Goal: Transaction & Acquisition: Purchase product/service

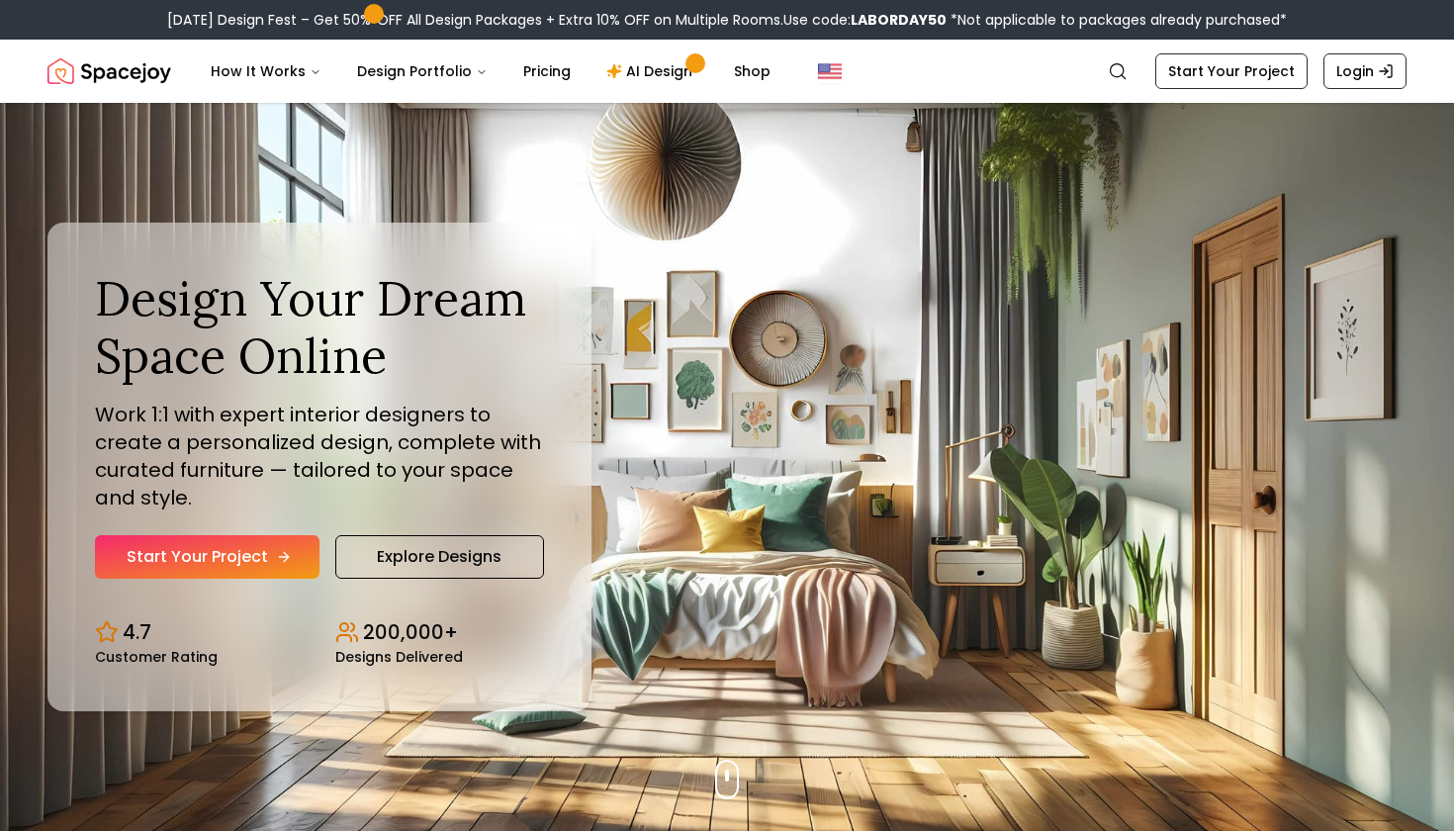
click at [207, 565] on link "Start Your Project" at bounding box center [207, 557] width 225 height 44
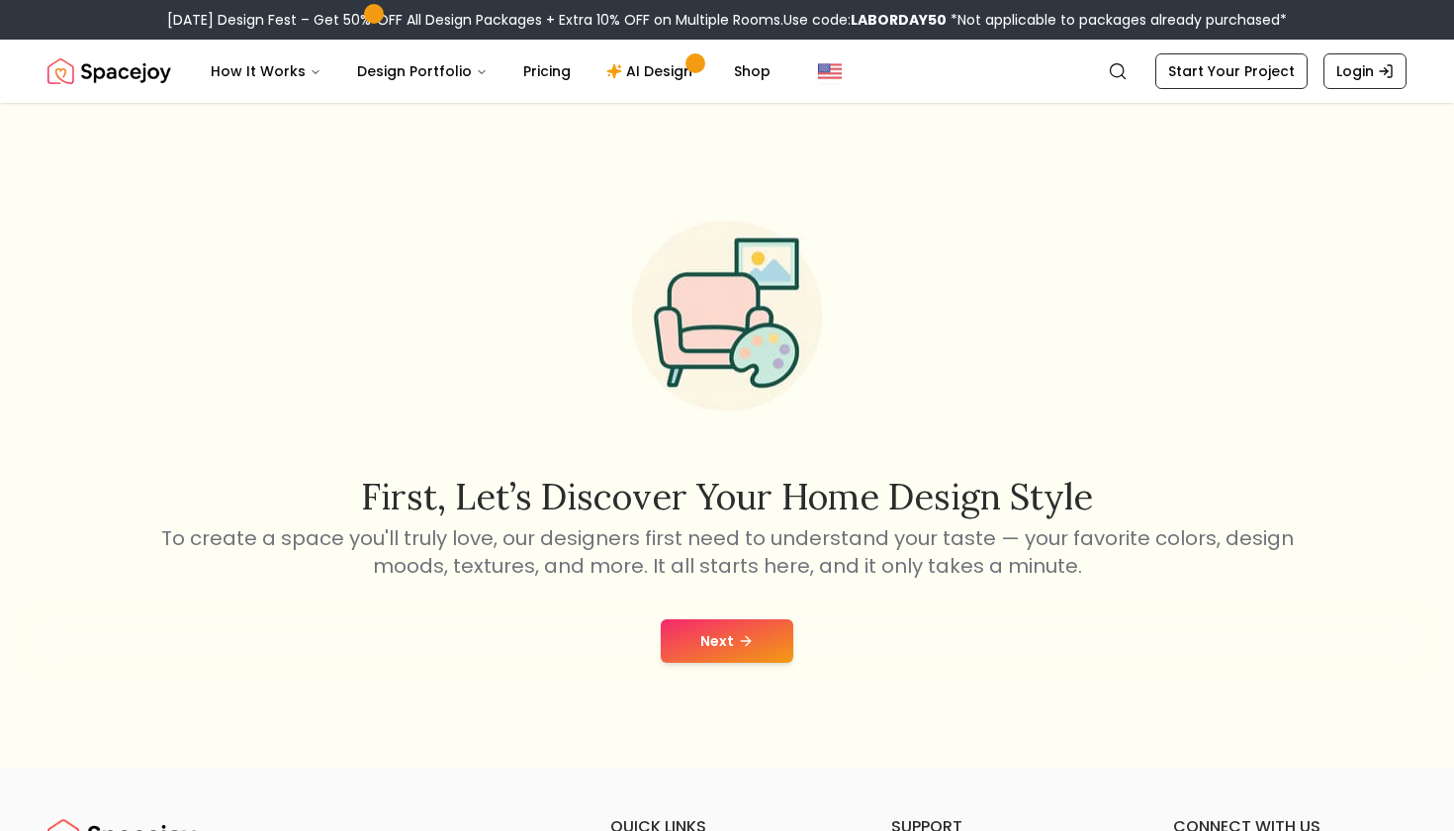
click at [719, 643] on button "Next" at bounding box center [727, 641] width 133 height 44
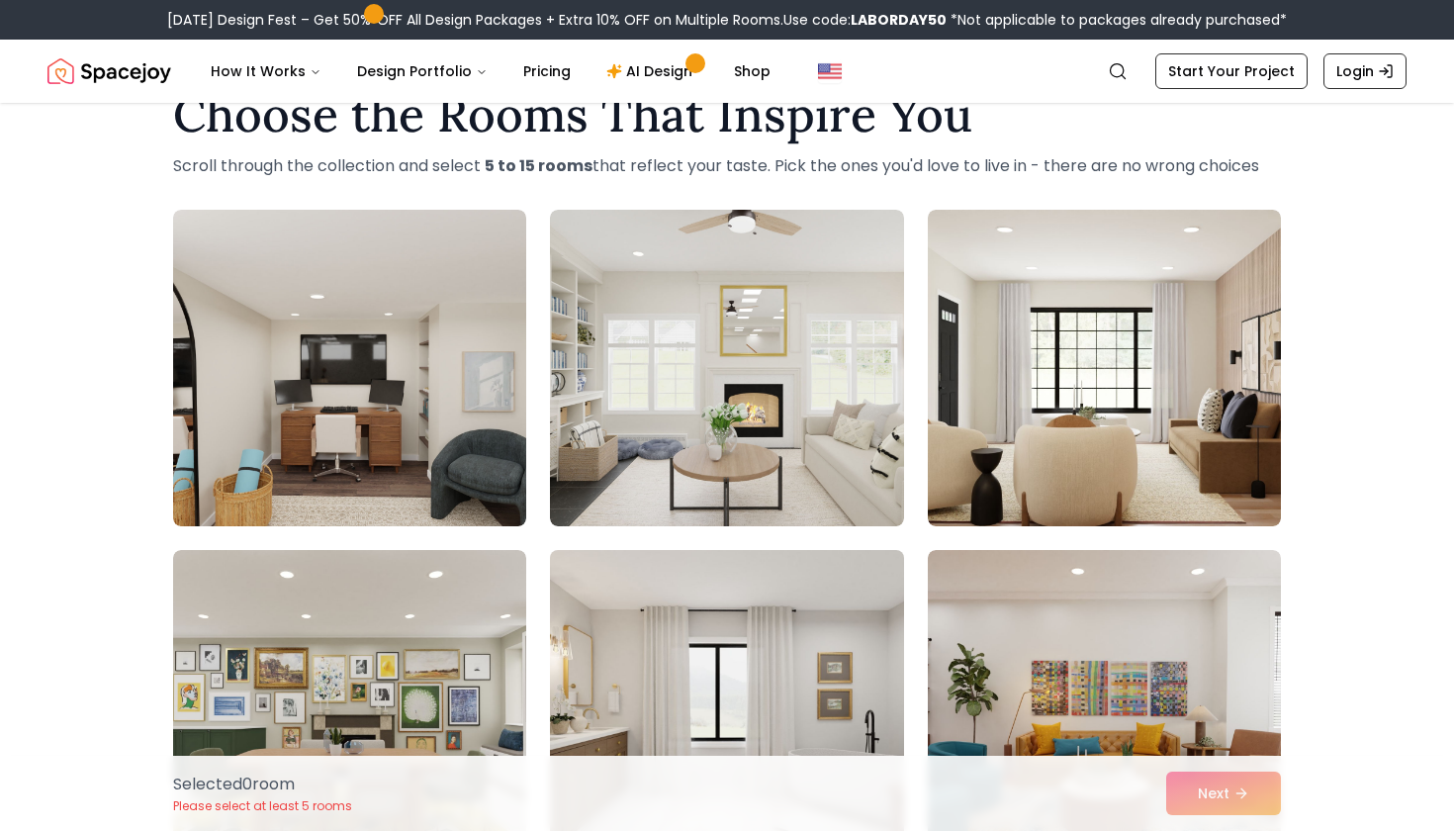
scroll to position [60, 0]
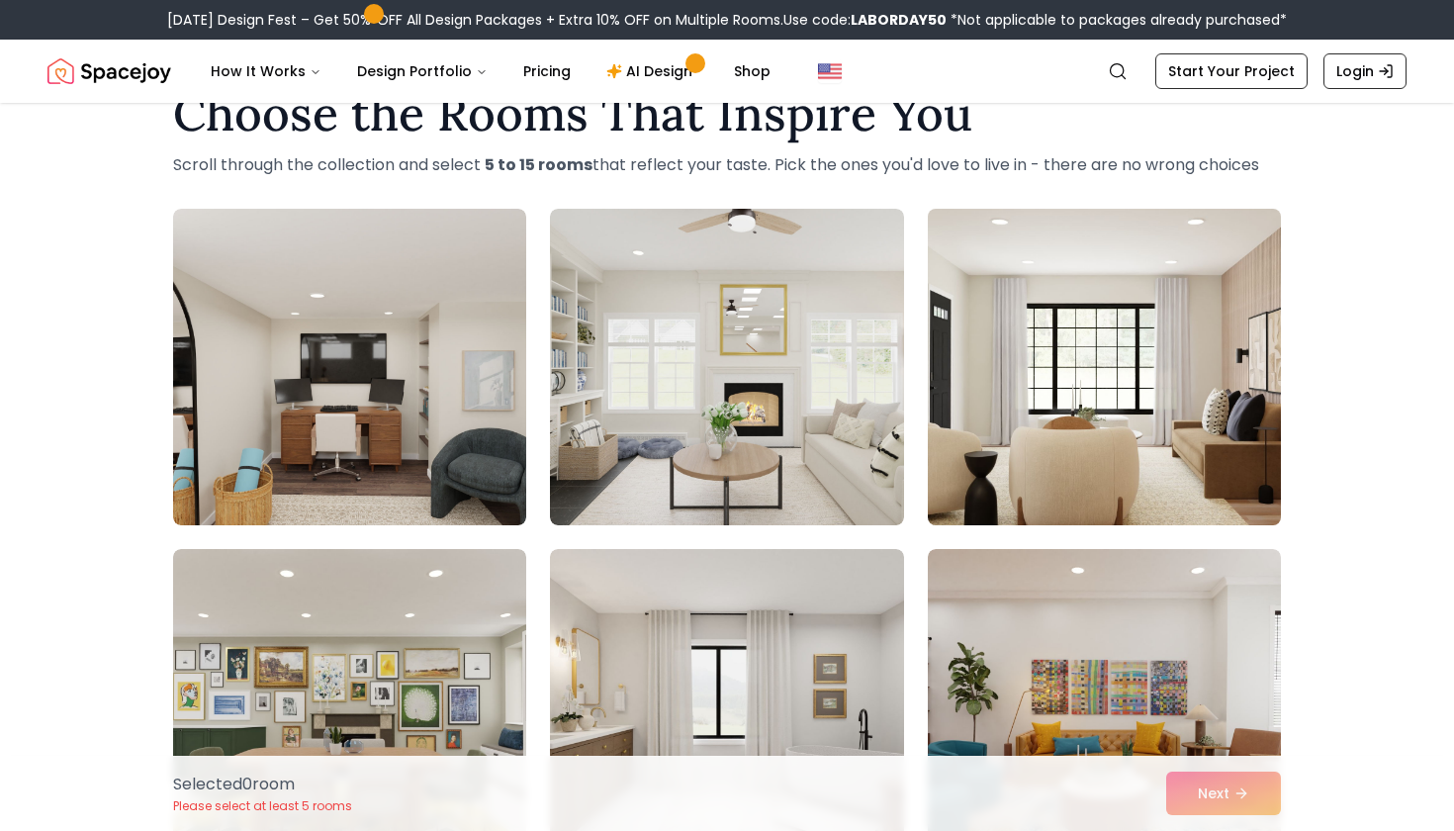
click at [1141, 349] on img at bounding box center [1104, 367] width 371 height 332
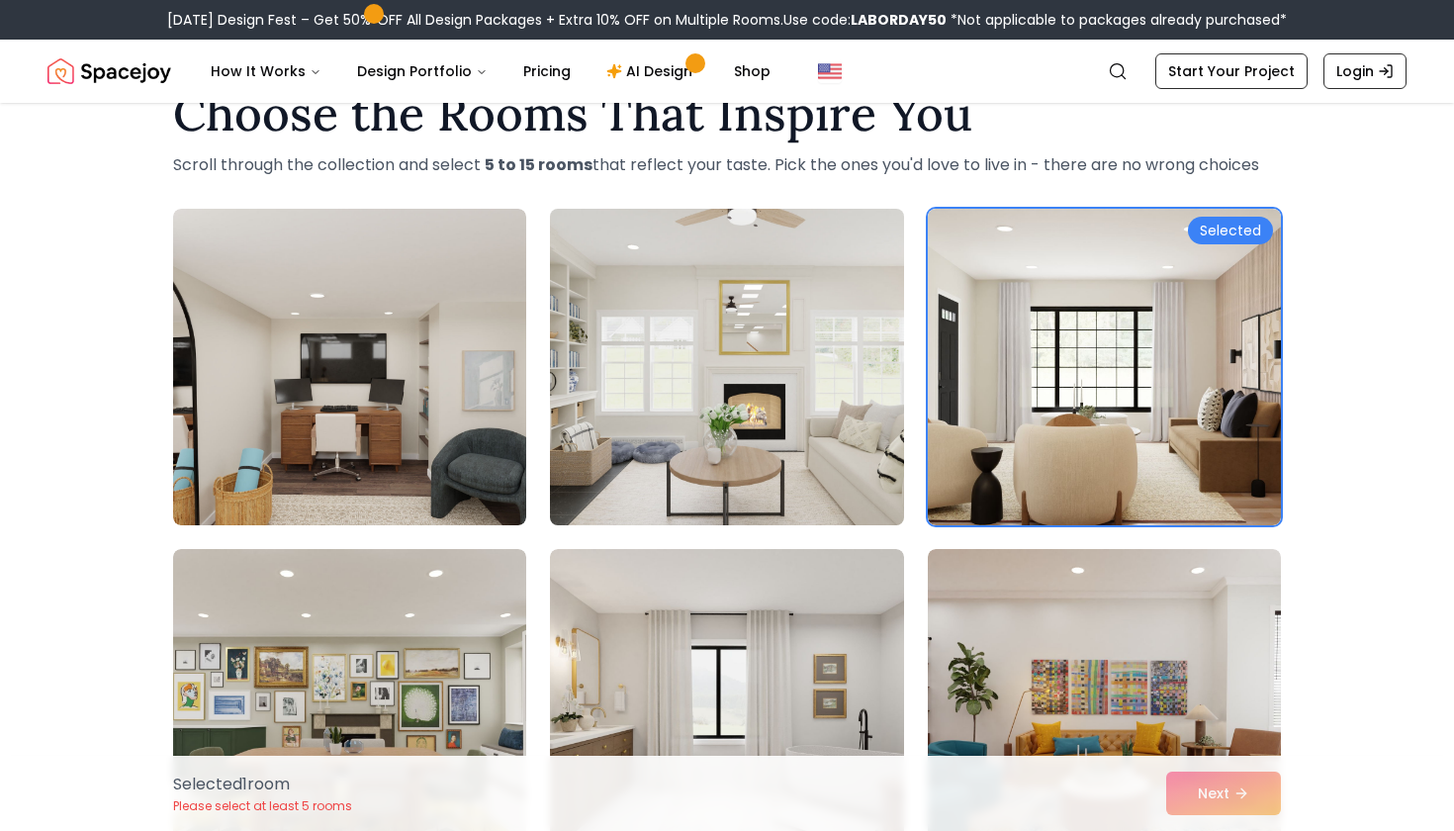
click at [878, 429] on img at bounding box center [726, 367] width 371 height 332
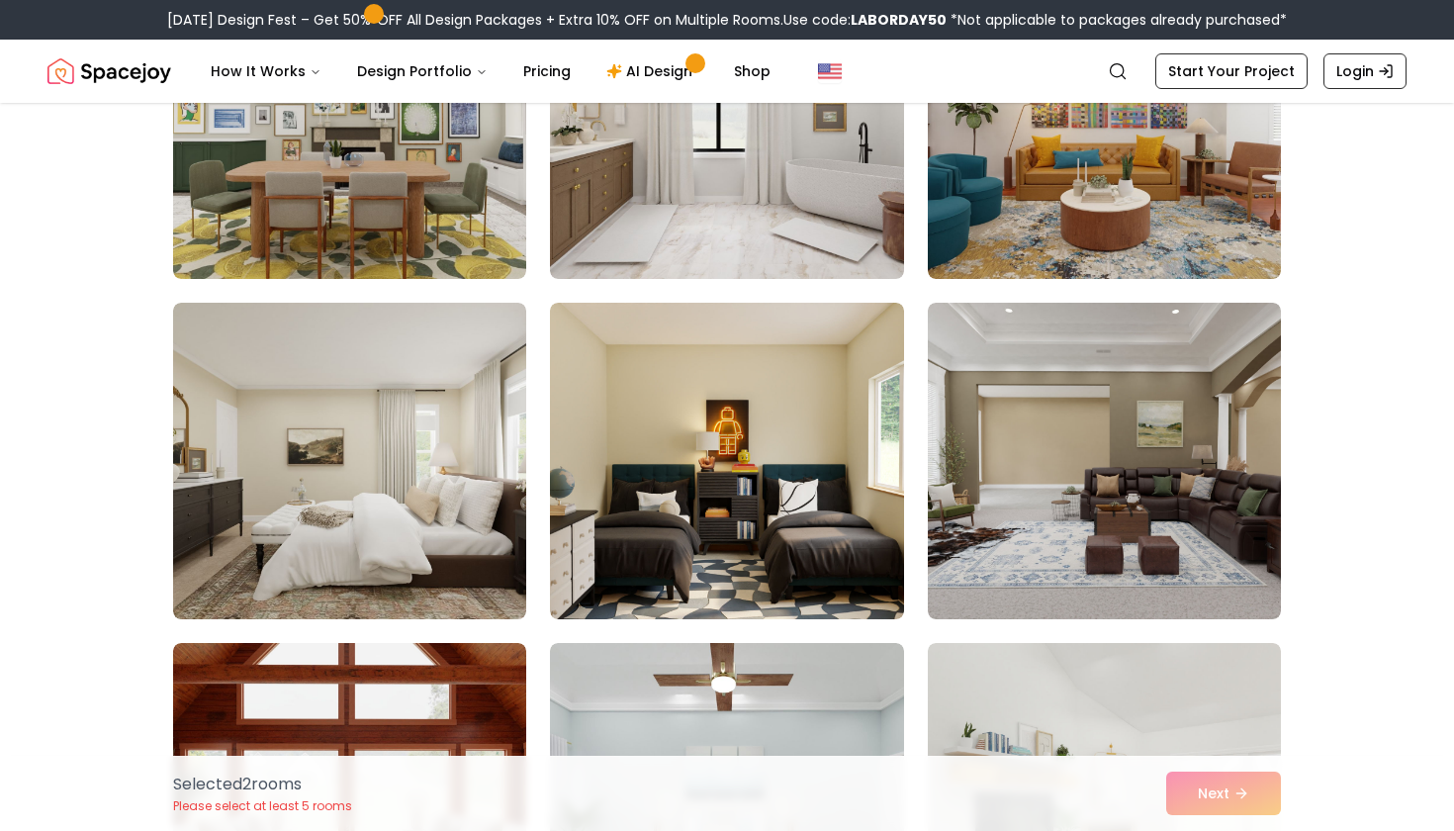
scroll to position [650, 0]
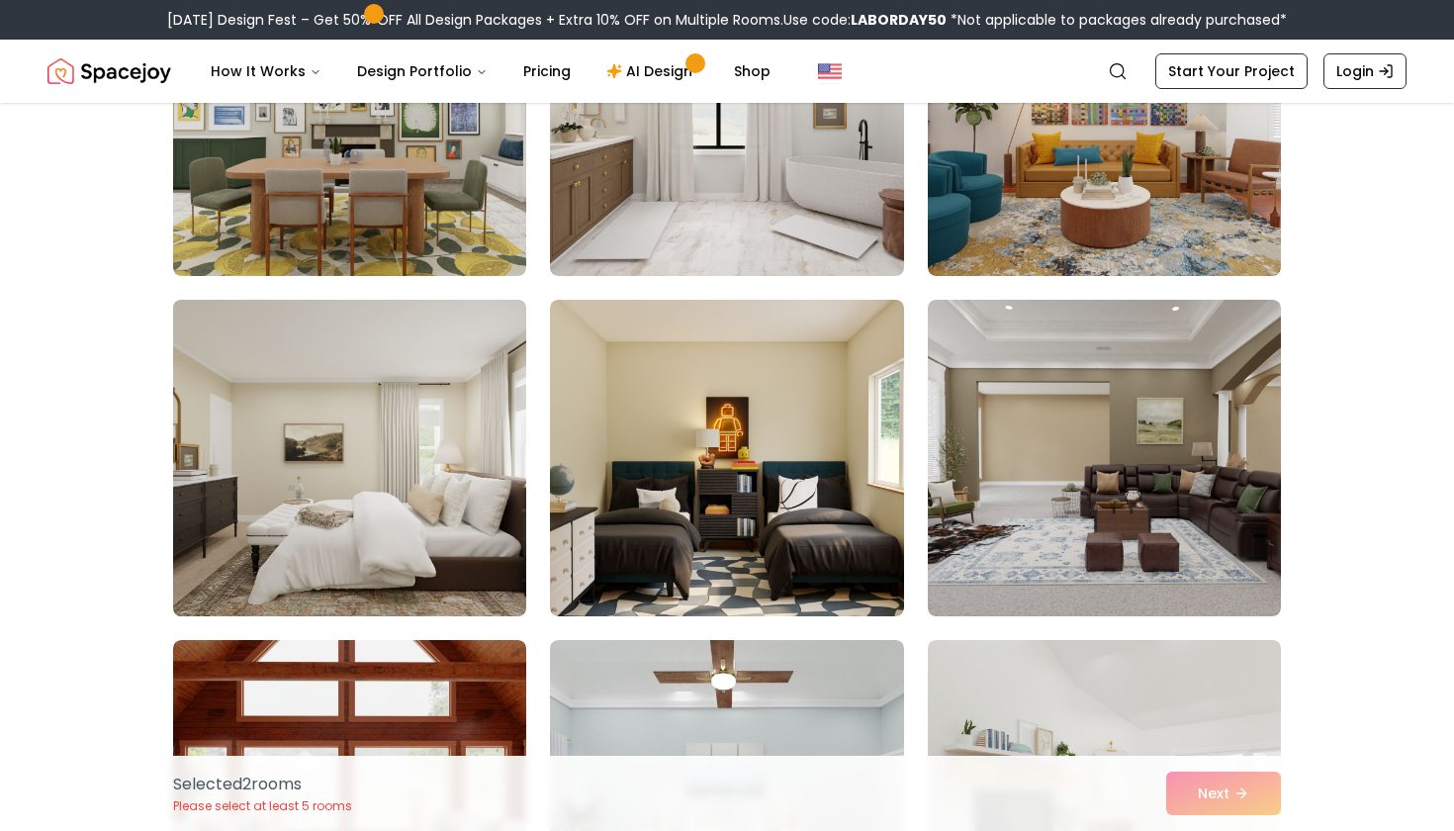
click at [422, 548] on img at bounding box center [349, 458] width 371 height 332
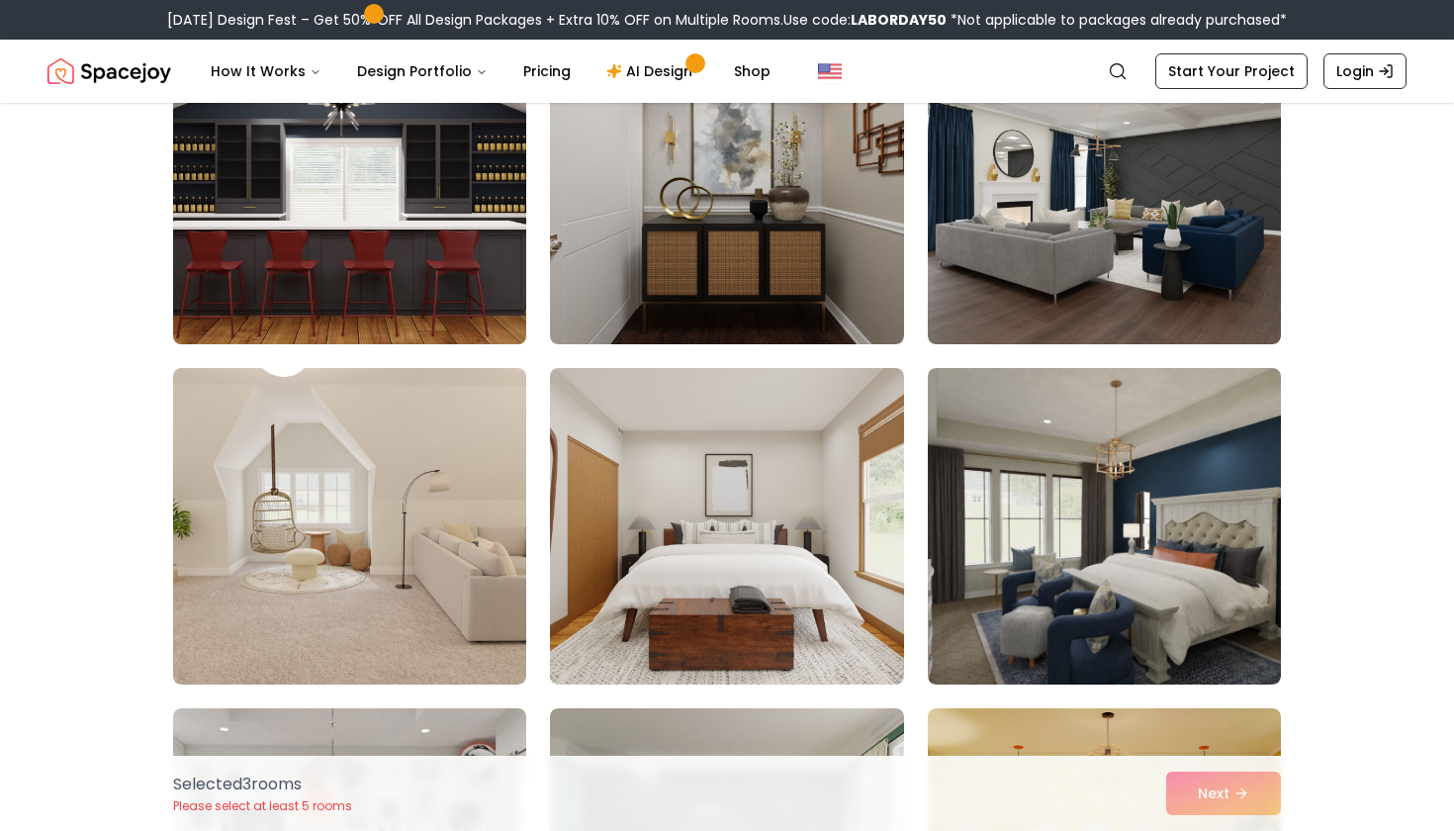
scroll to position [2284, 0]
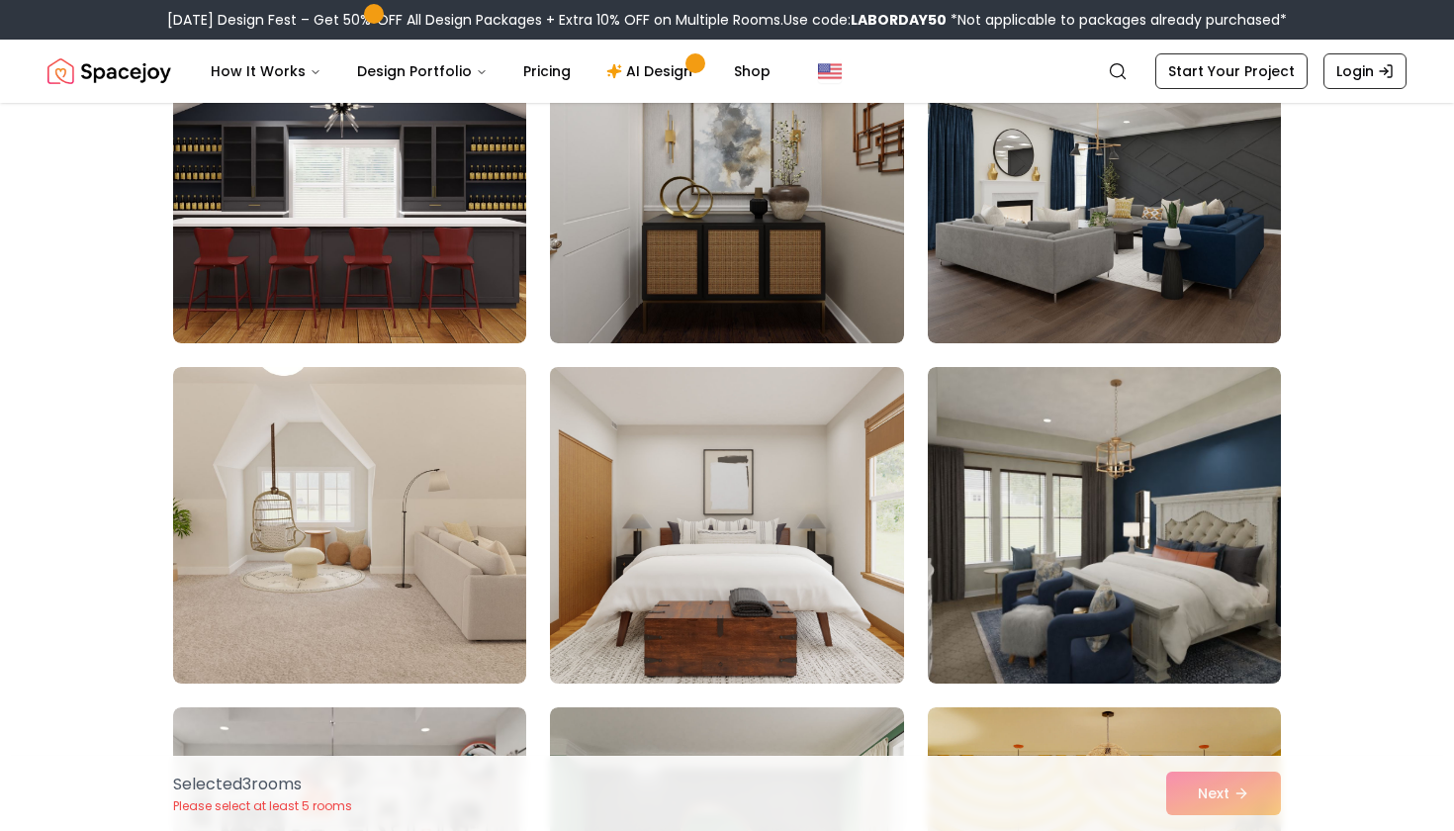
click at [702, 480] on img at bounding box center [726, 525] width 371 height 332
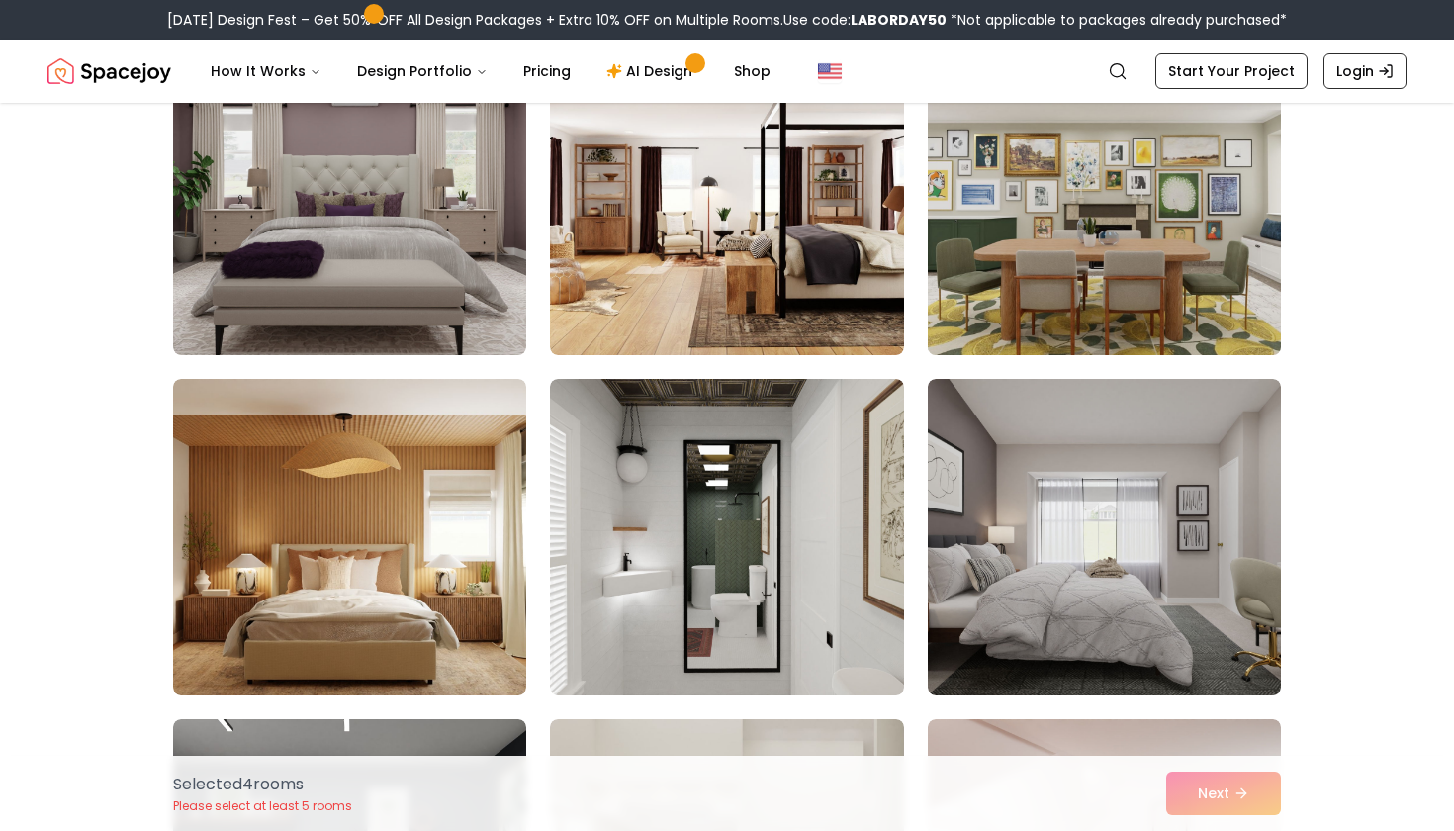
scroll to position [4314, 0]
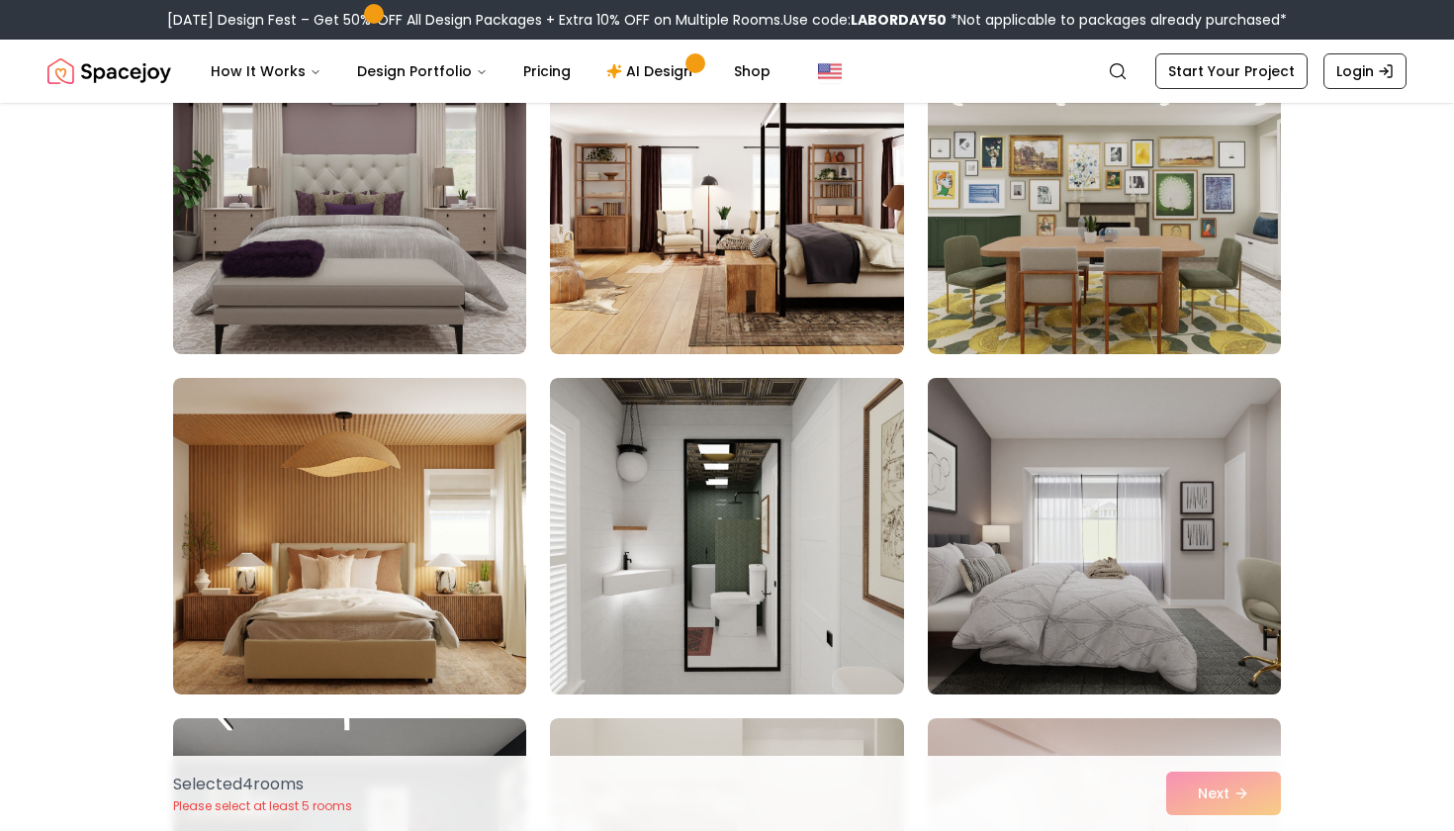
click at [486, 520] on img at bounding box center [349, 536] width 353 height 316
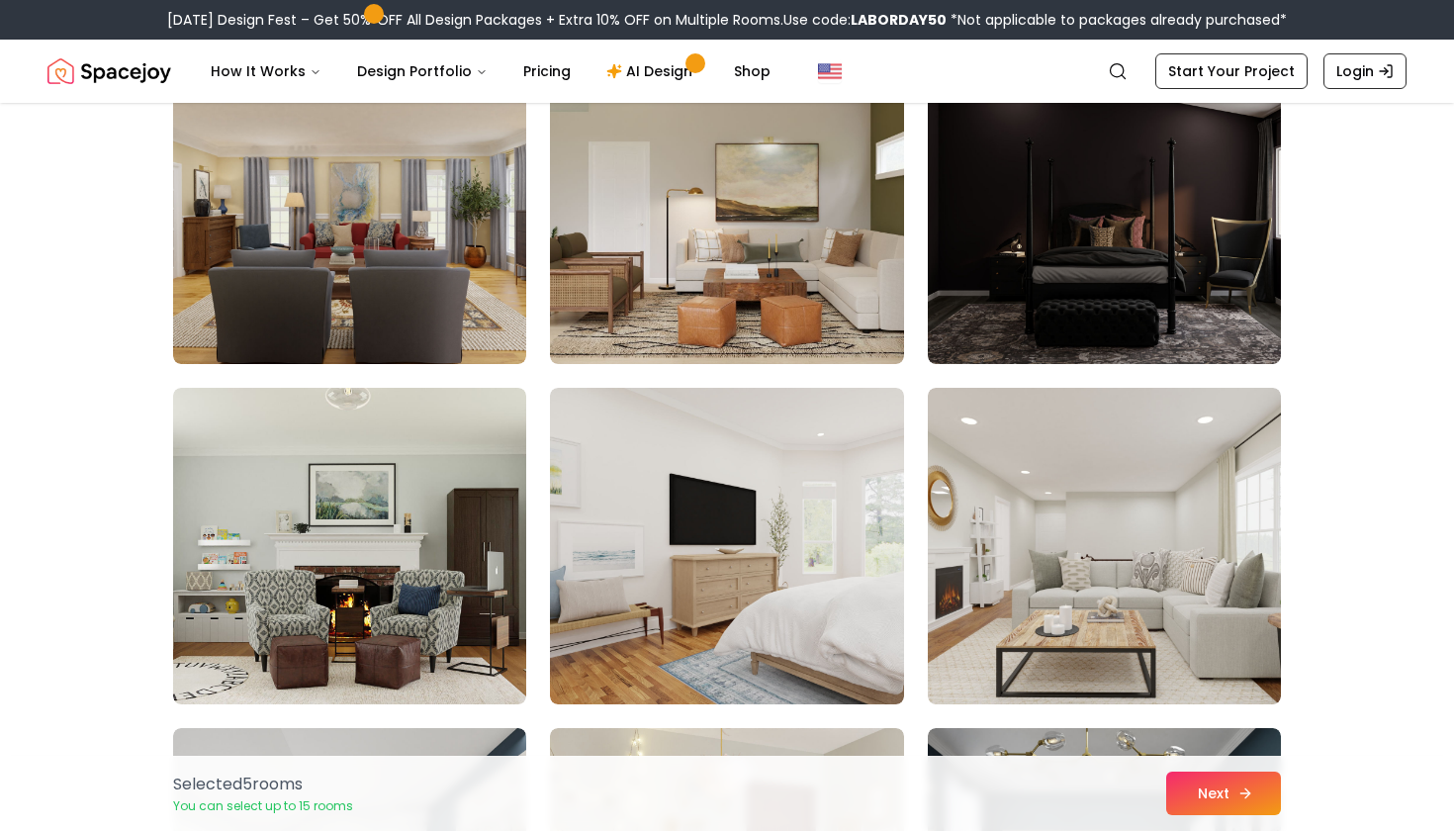
scroll to position [7366, 0]
click at [1214, 799] on button "Next" at bounding box center [1223, 793] width 115 height 44
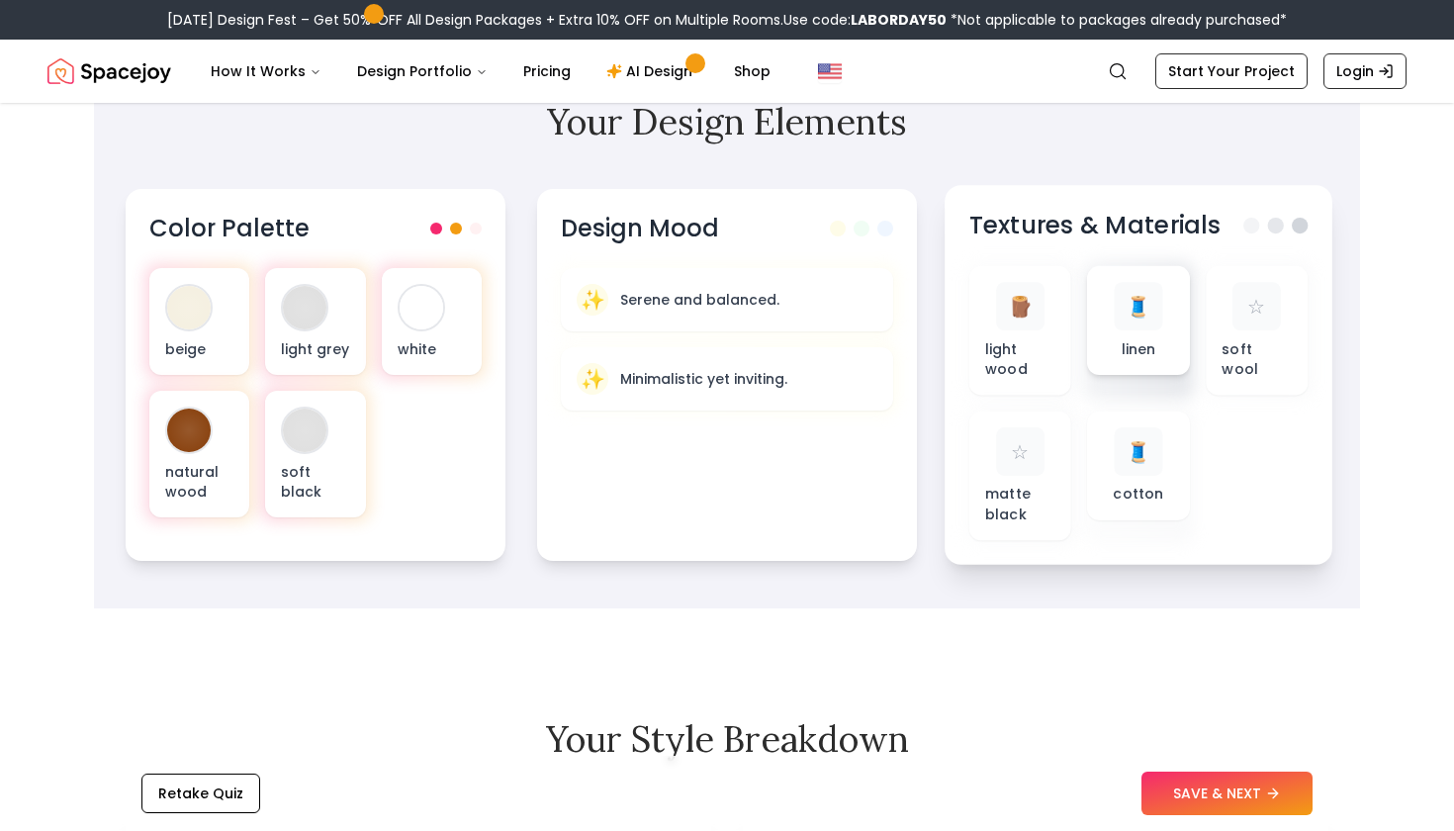
scroll to position [649, 0]
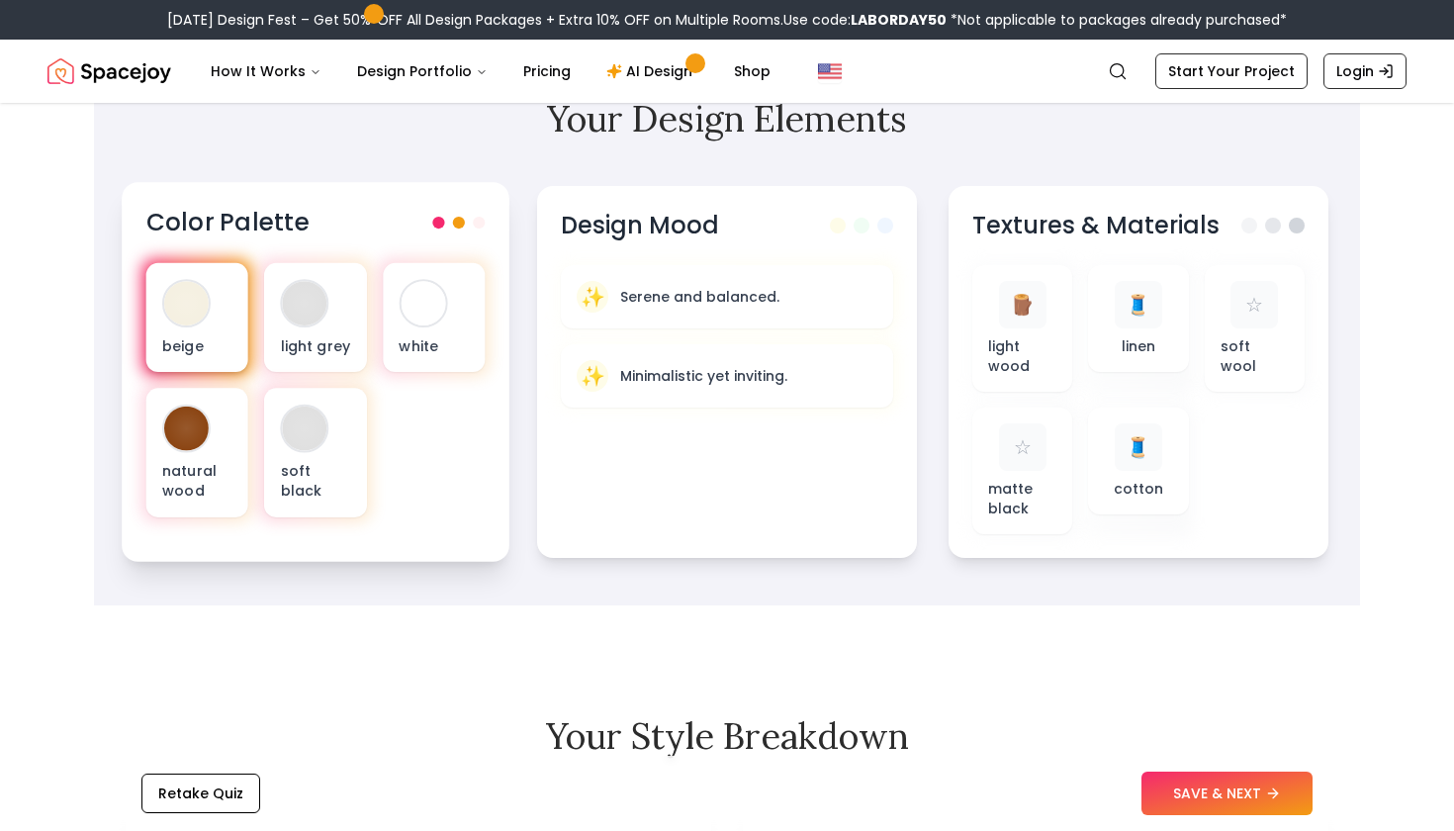
click at [200, 345] on p "beige" at bounding box center [197, 345] width 70 height 20
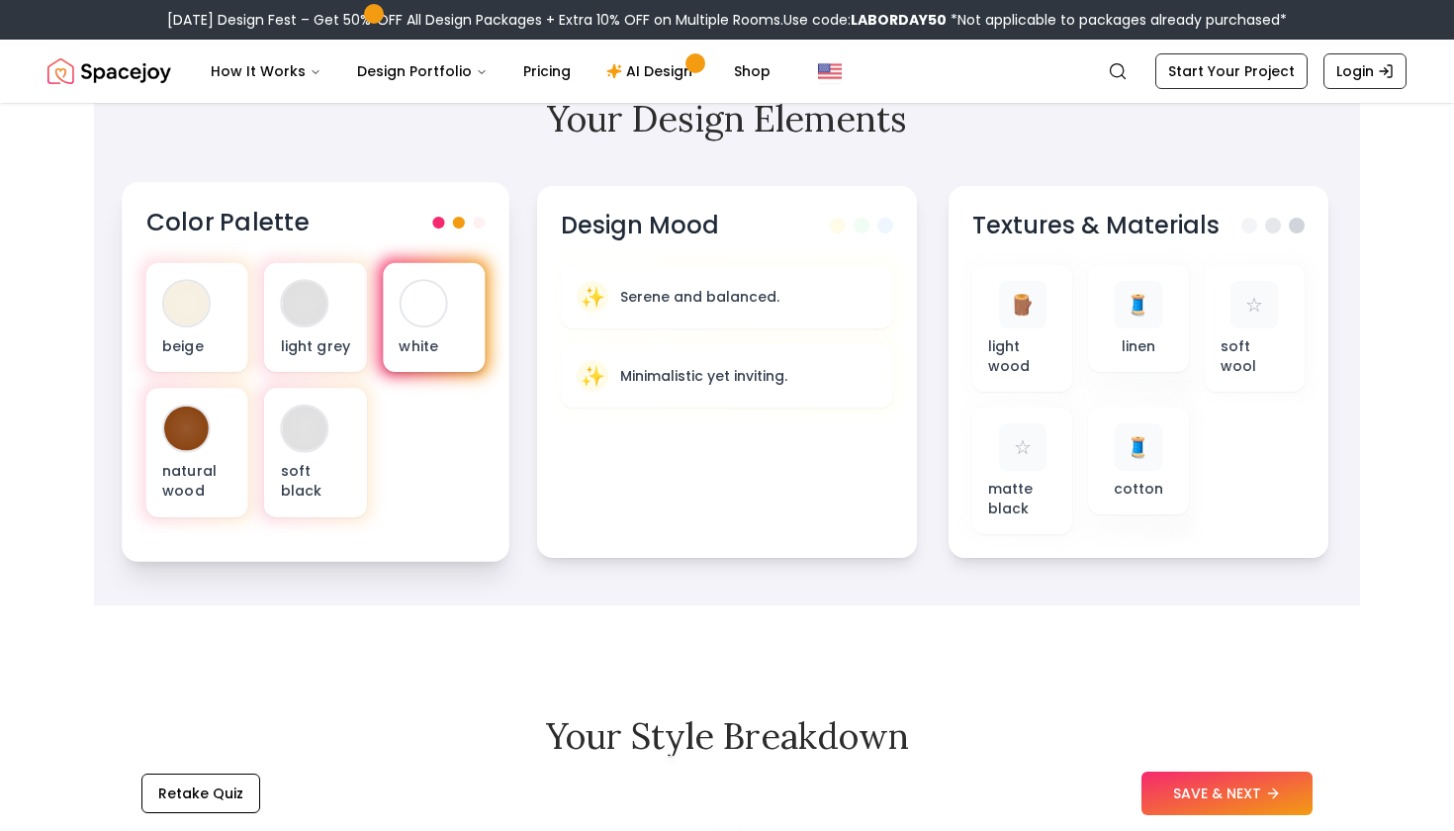
click at [458, 316] on div "white" at bounding box center [434, 317] width 102 height 109
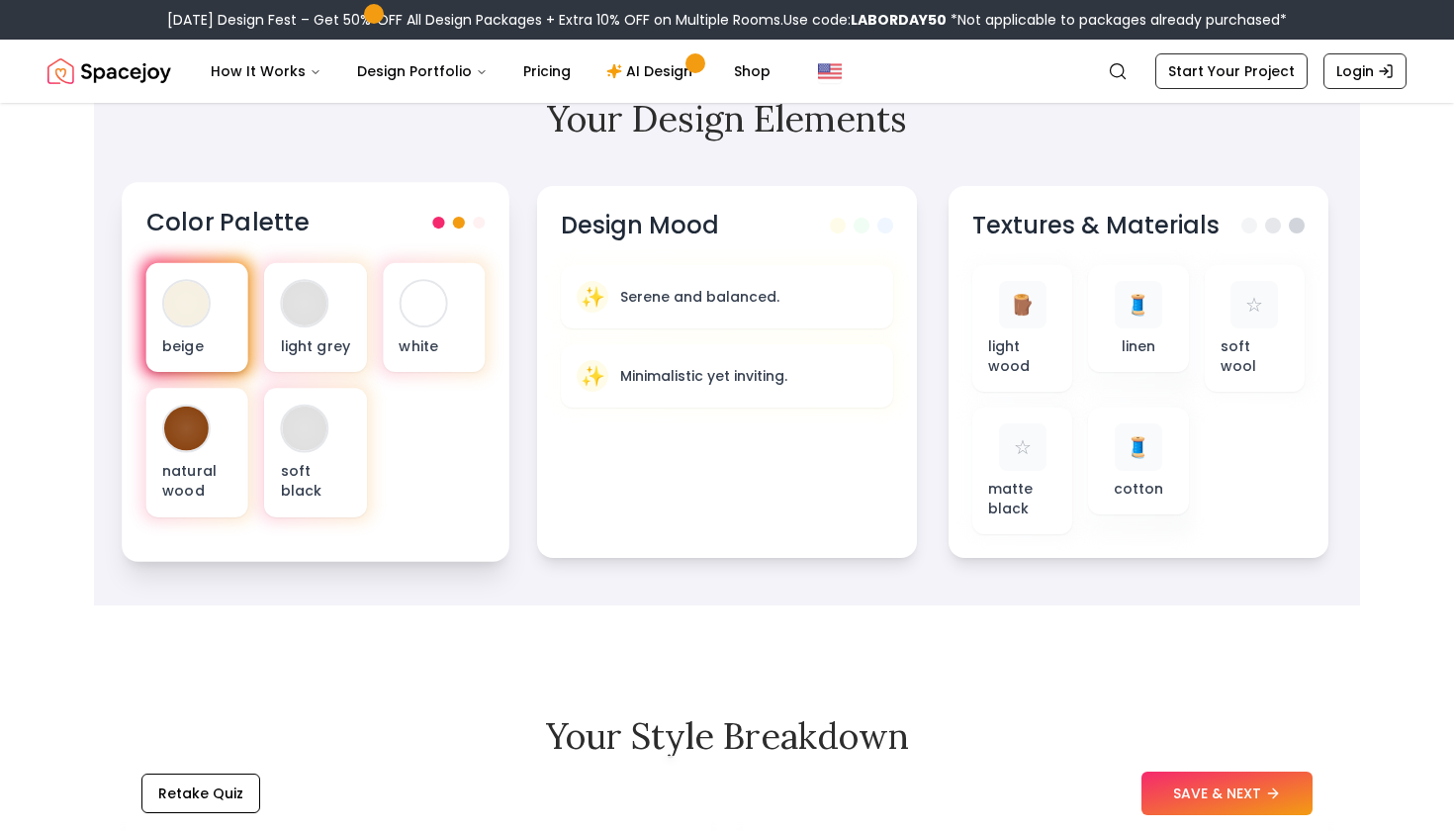
click at [162, 319] on div "beige" at bounding box center [197, 317] width 102 height 109
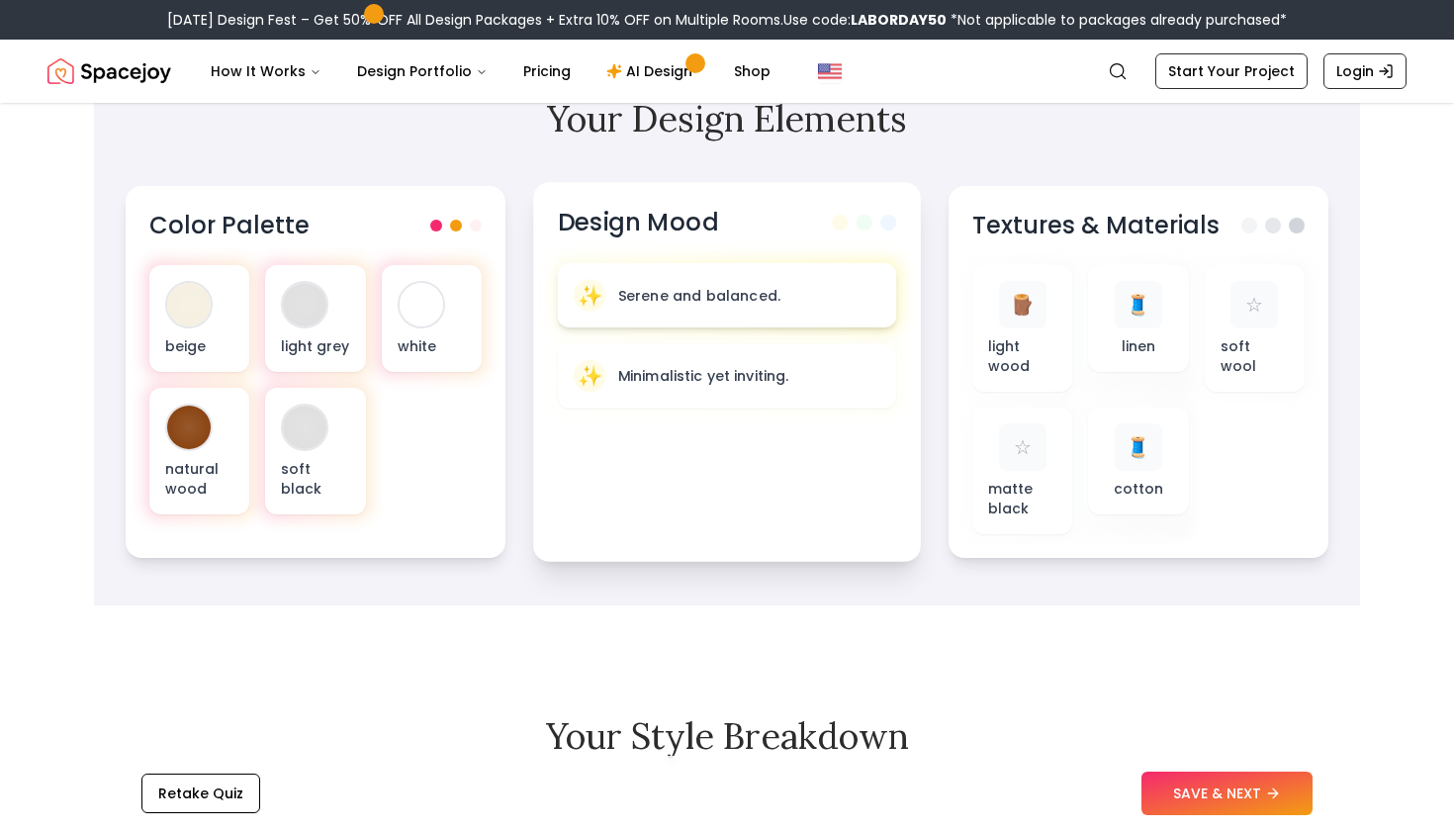
click at [769, 306] on div "✨ Serene and balanced." at bounding box center [727, 295] width 307 height 33
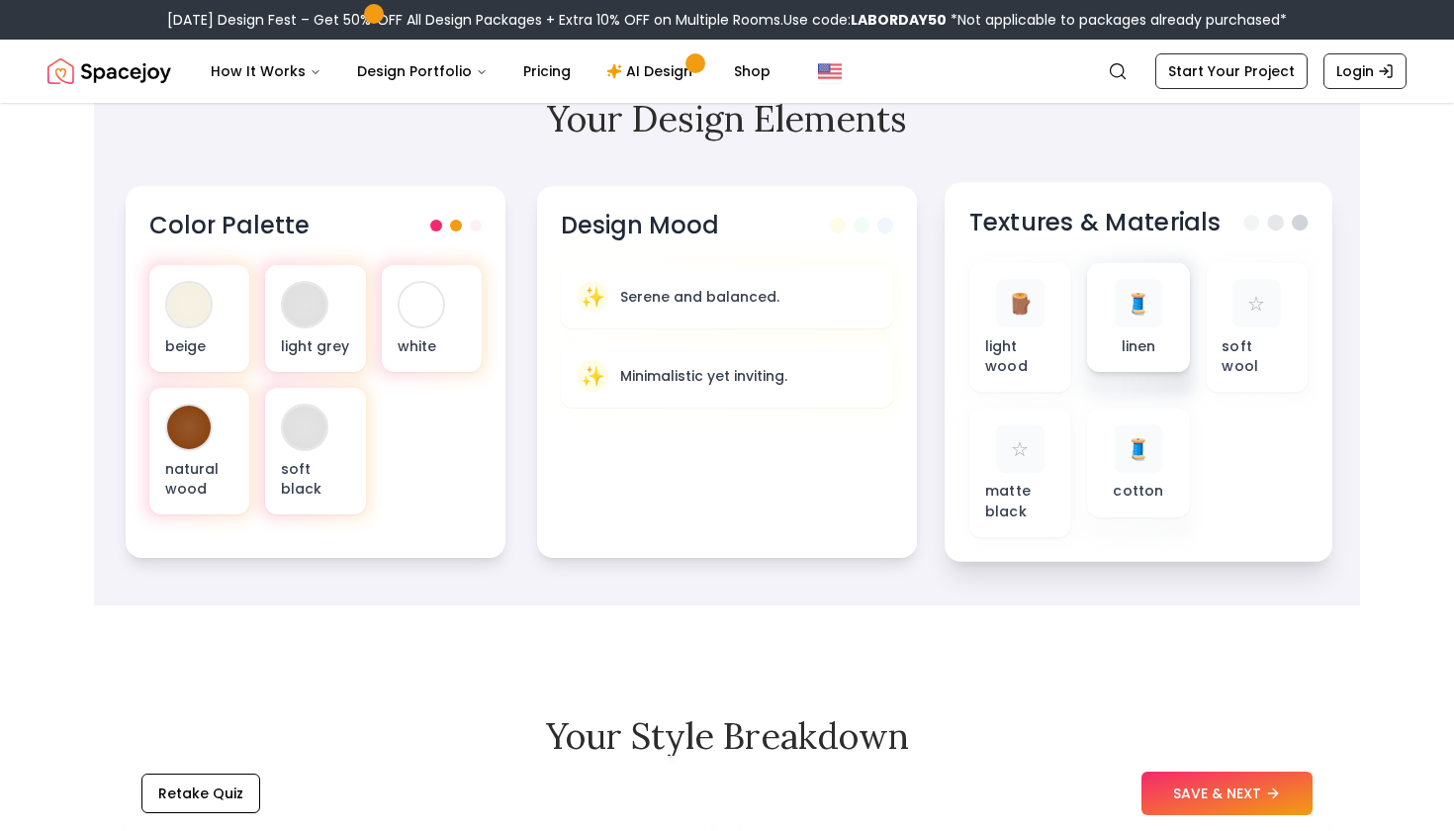
click at [1151, 346] on p "linen" at bounding box center [1139, 345] width 35 height 20
click at [1142, 305] on span "🧵" at bounding box center [1139, 303] width 26 height 29
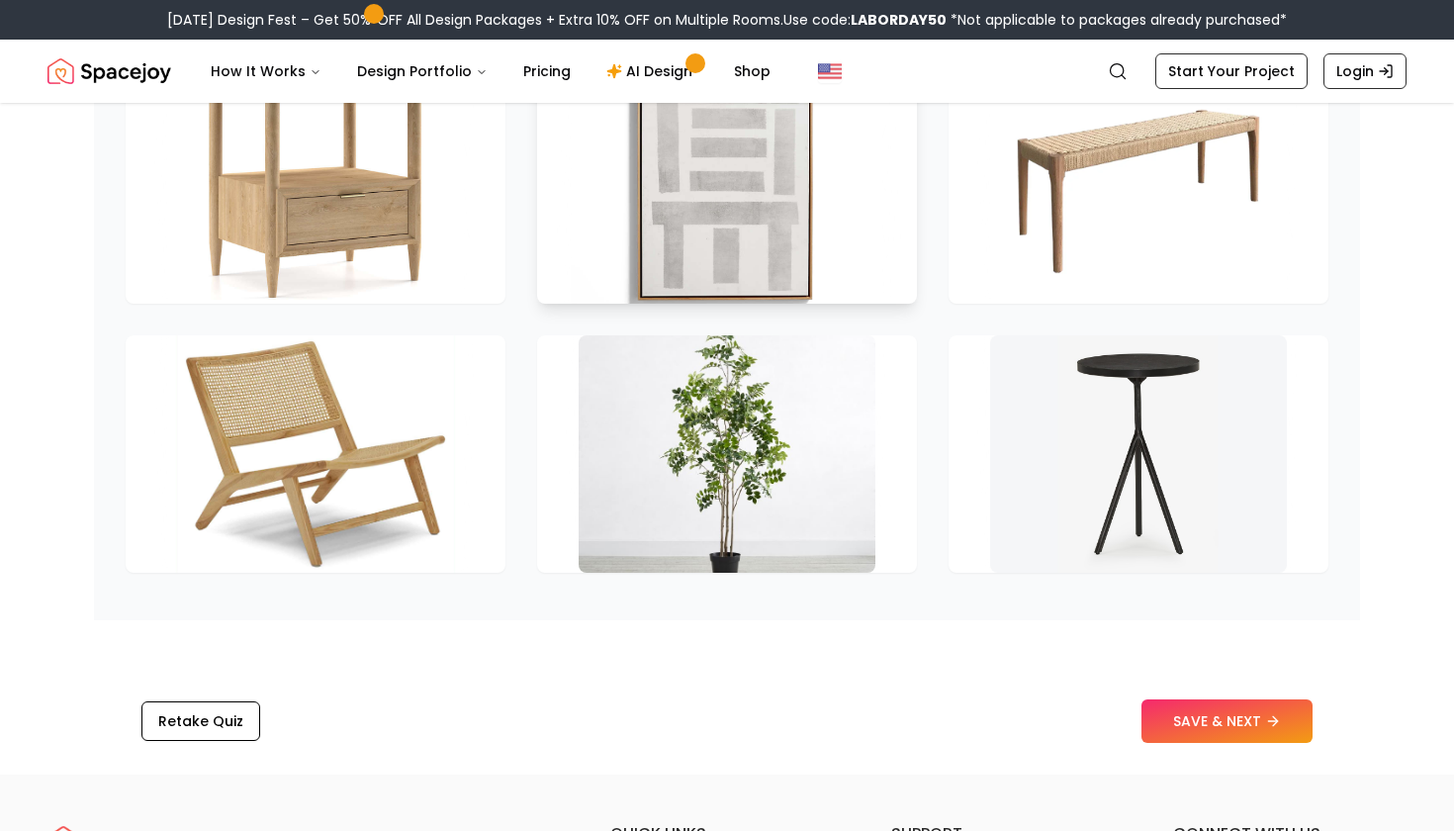
scroll to position [2874, 0]
click at [1229, 725] on button "SAVE & NEXT" at bounding box center [1226, 720] width 171 height 44
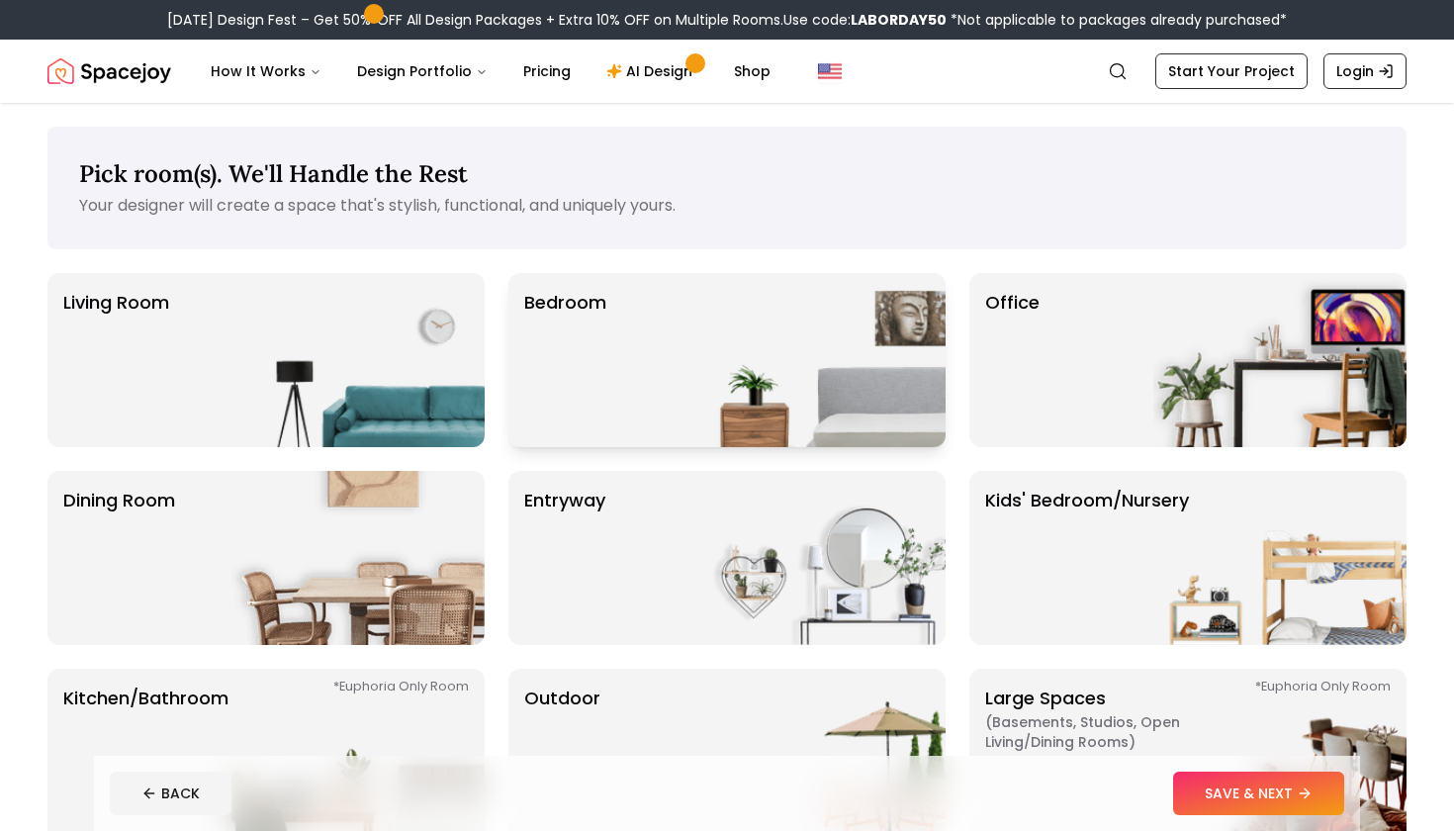
click at [855, 418] on img at bounding box center [818, 360] width 253 height 174
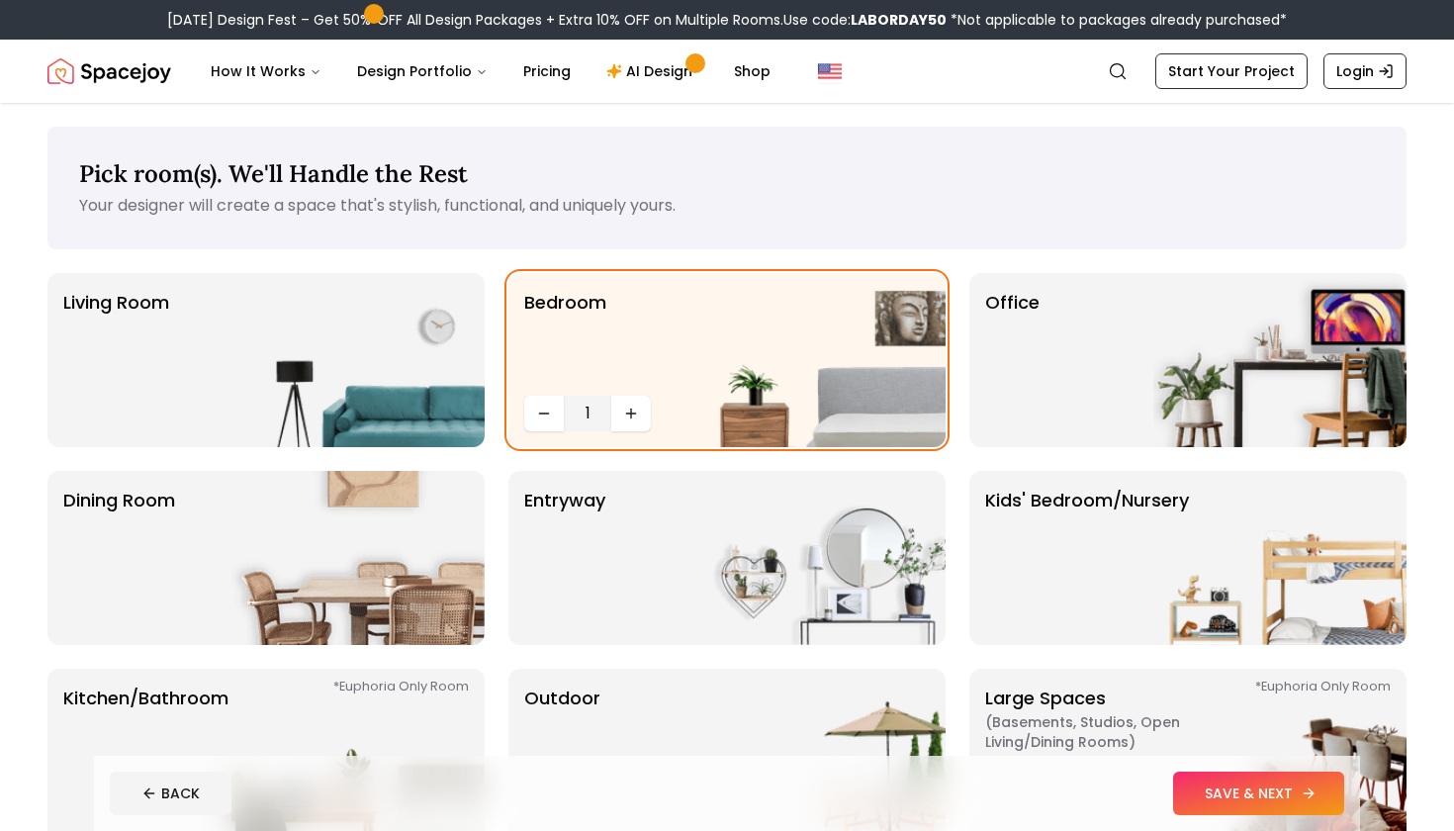
click at [1236, 791] on button "SAVE & NEXT" at bounding box center [1258, 793] width 171 height 44
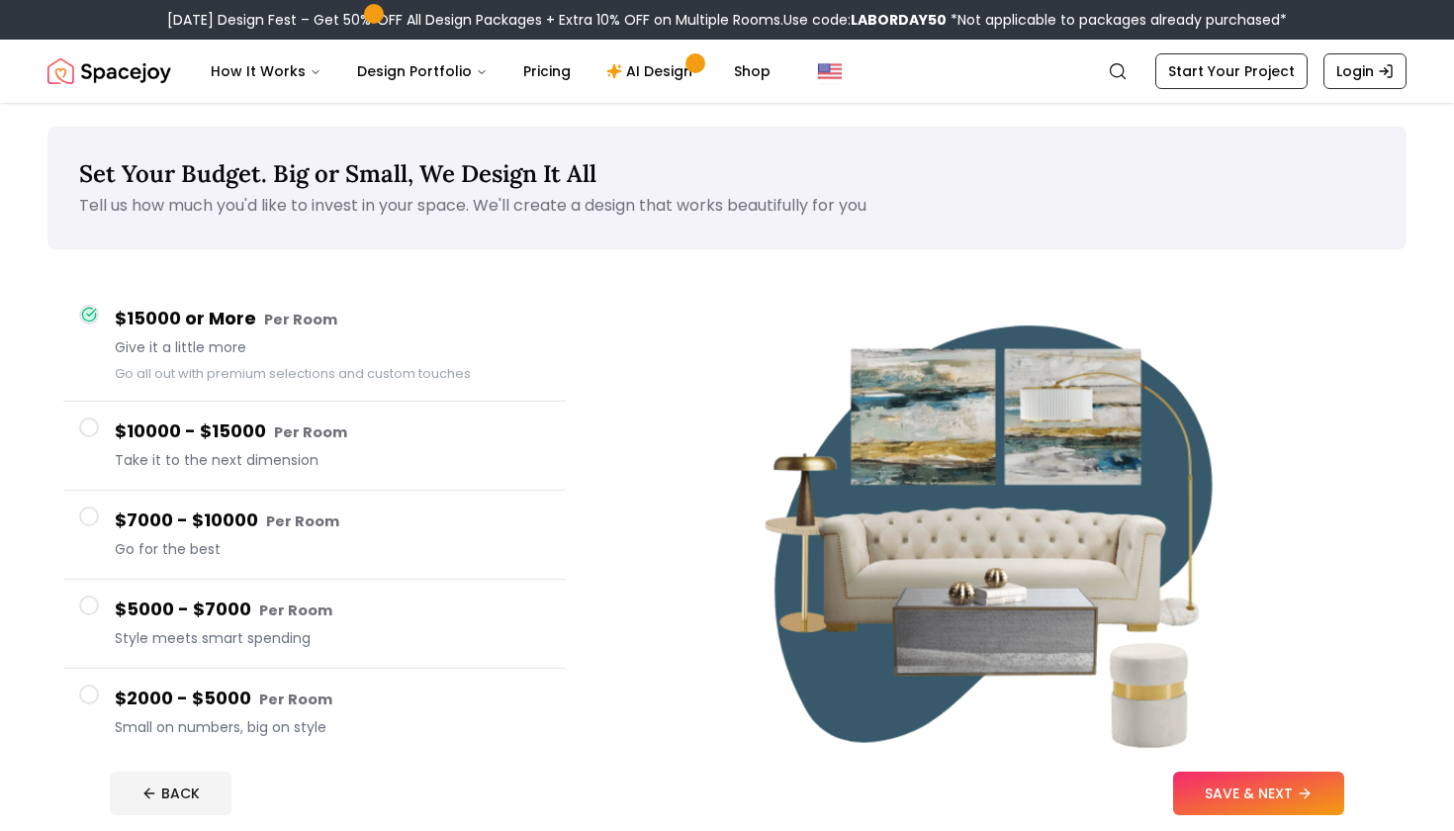
click at [95, 603] on span at bounding box center [89, 605] width 20 height 20
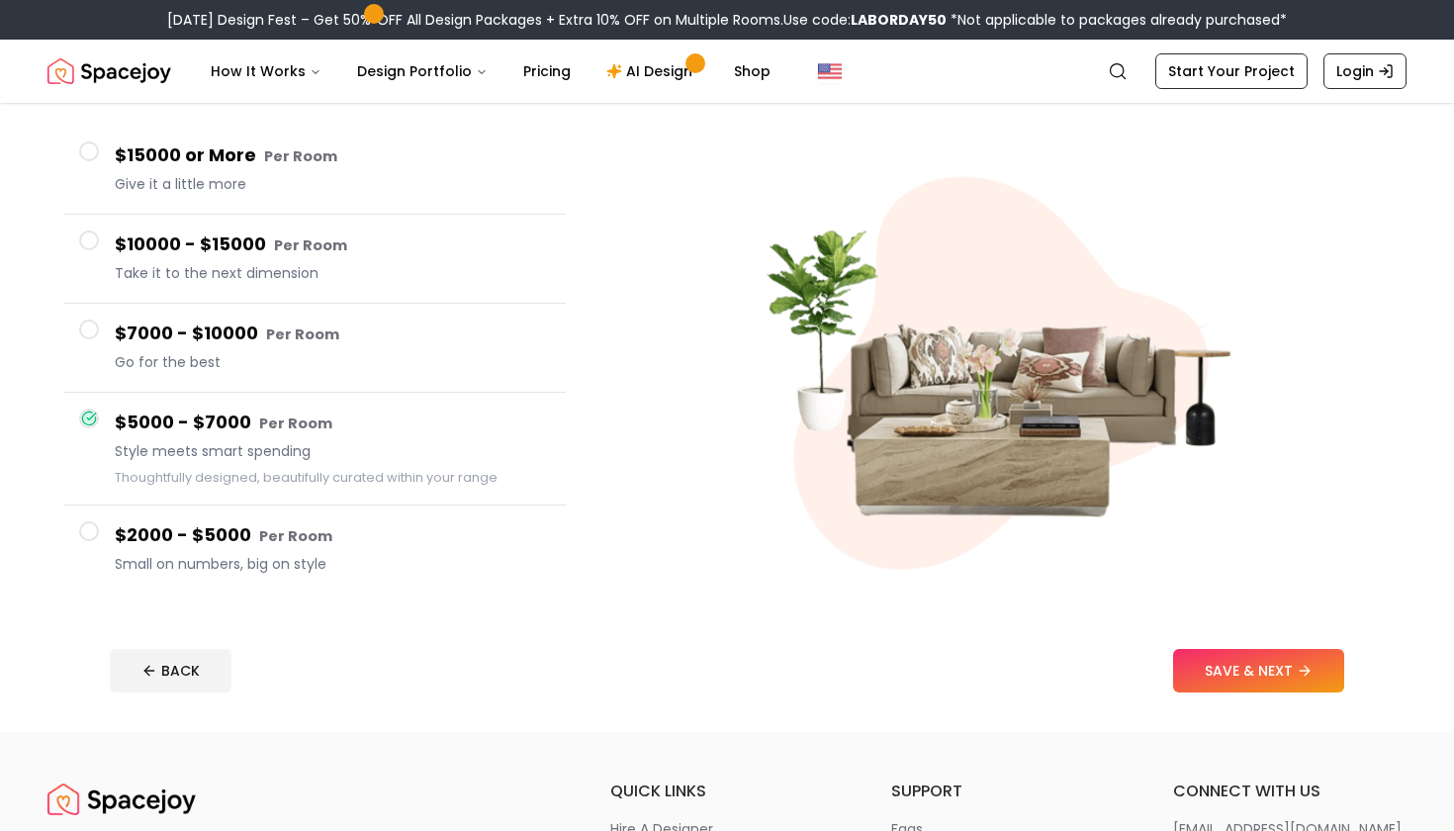
scroll to position [265, 0]
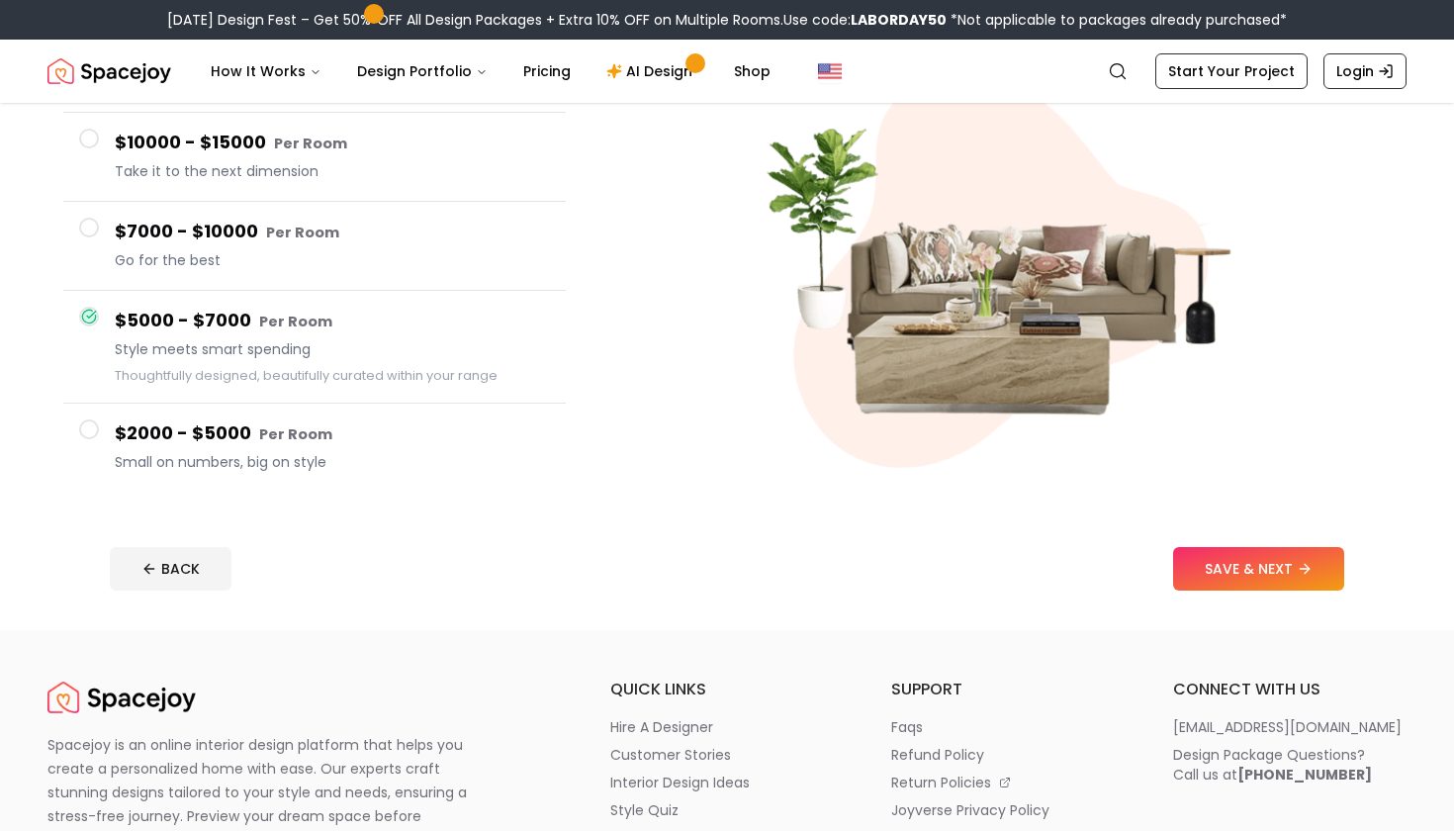
click at [90, 429] on span at bounding box center [89, 429] width 20 height 20
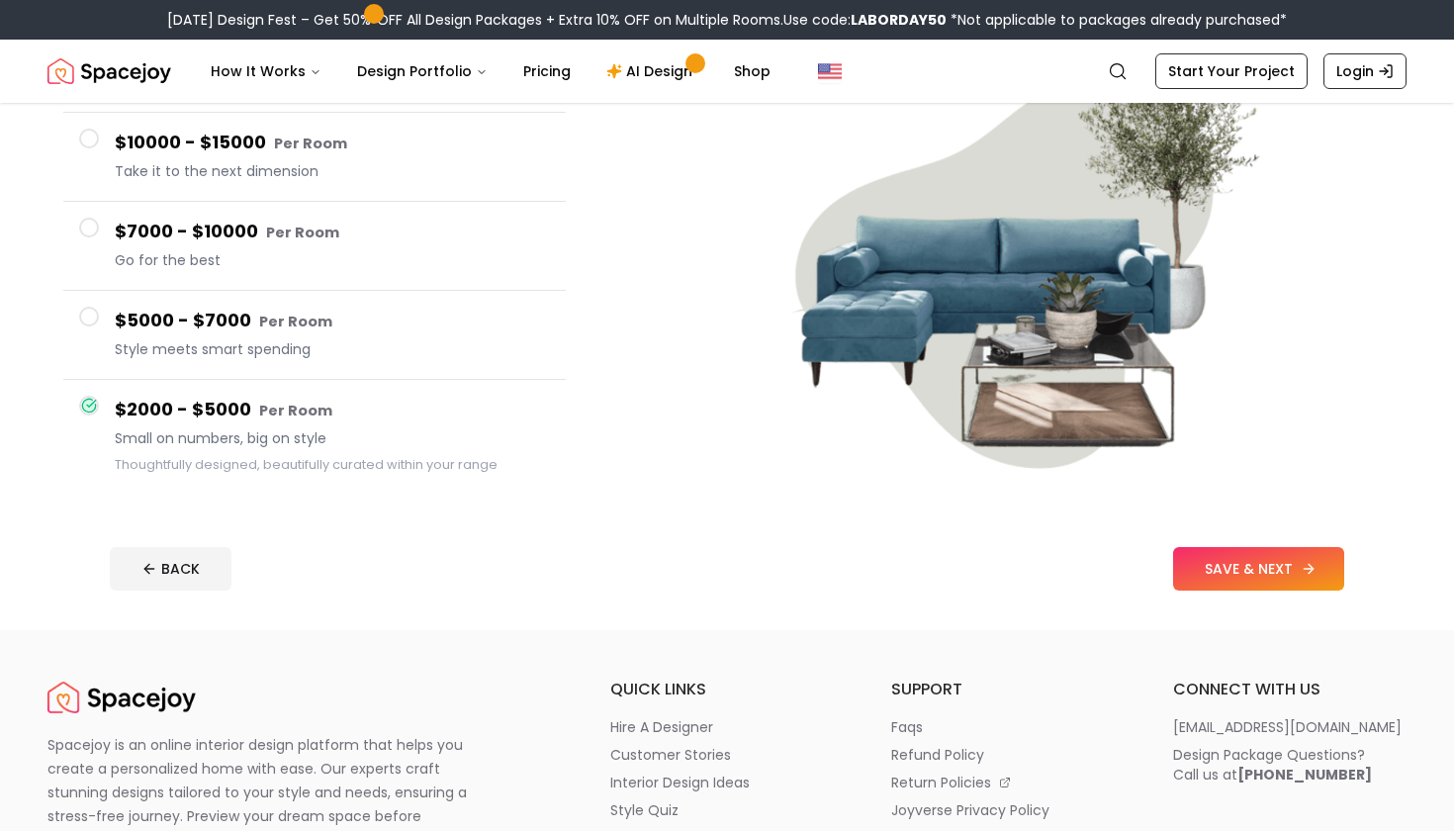
click at [1233, 565] on button "SAVE & NEXT" at bounding box center [1258, 569] width 171 height 44
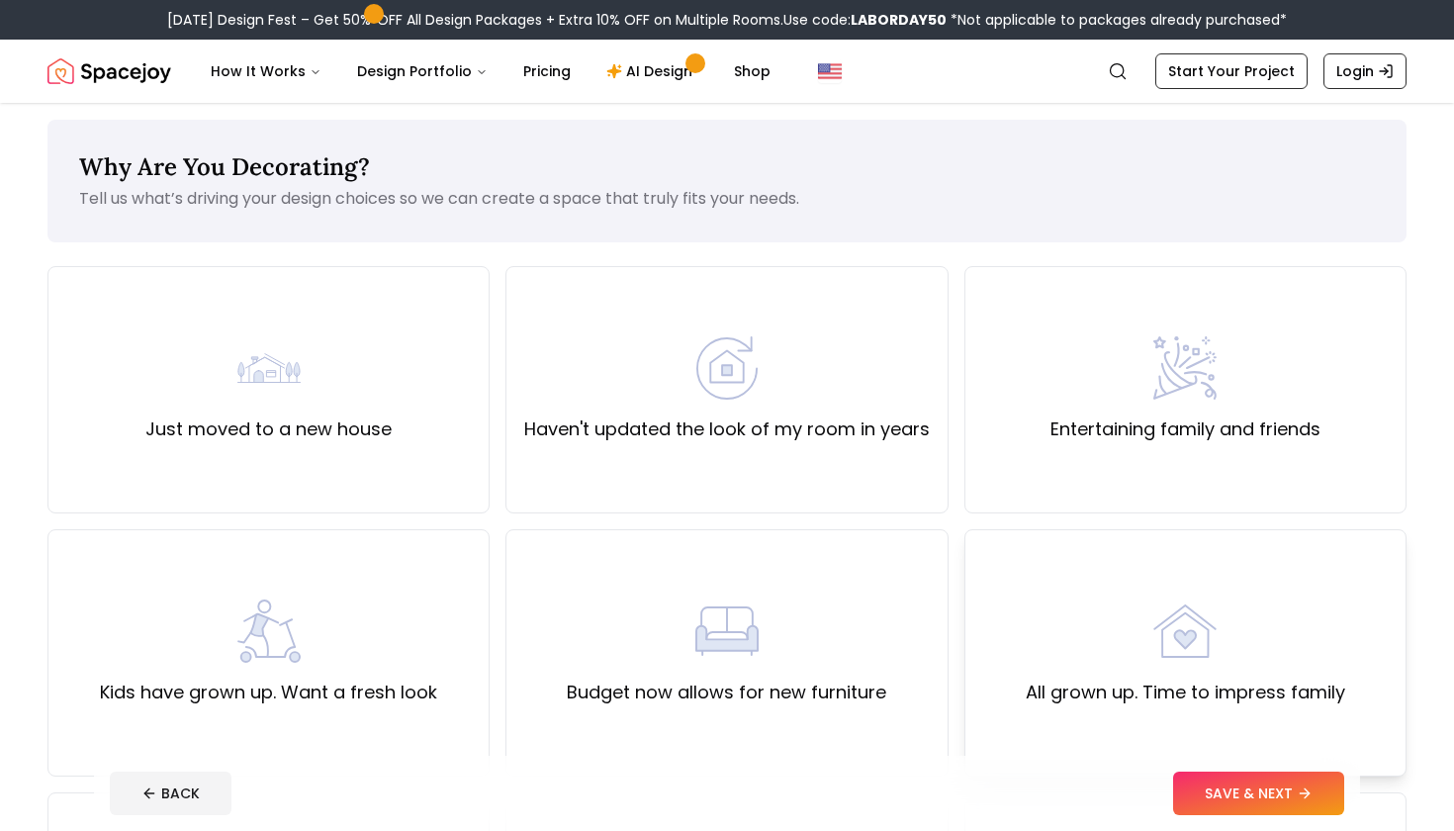
scroll to position [12, 0]
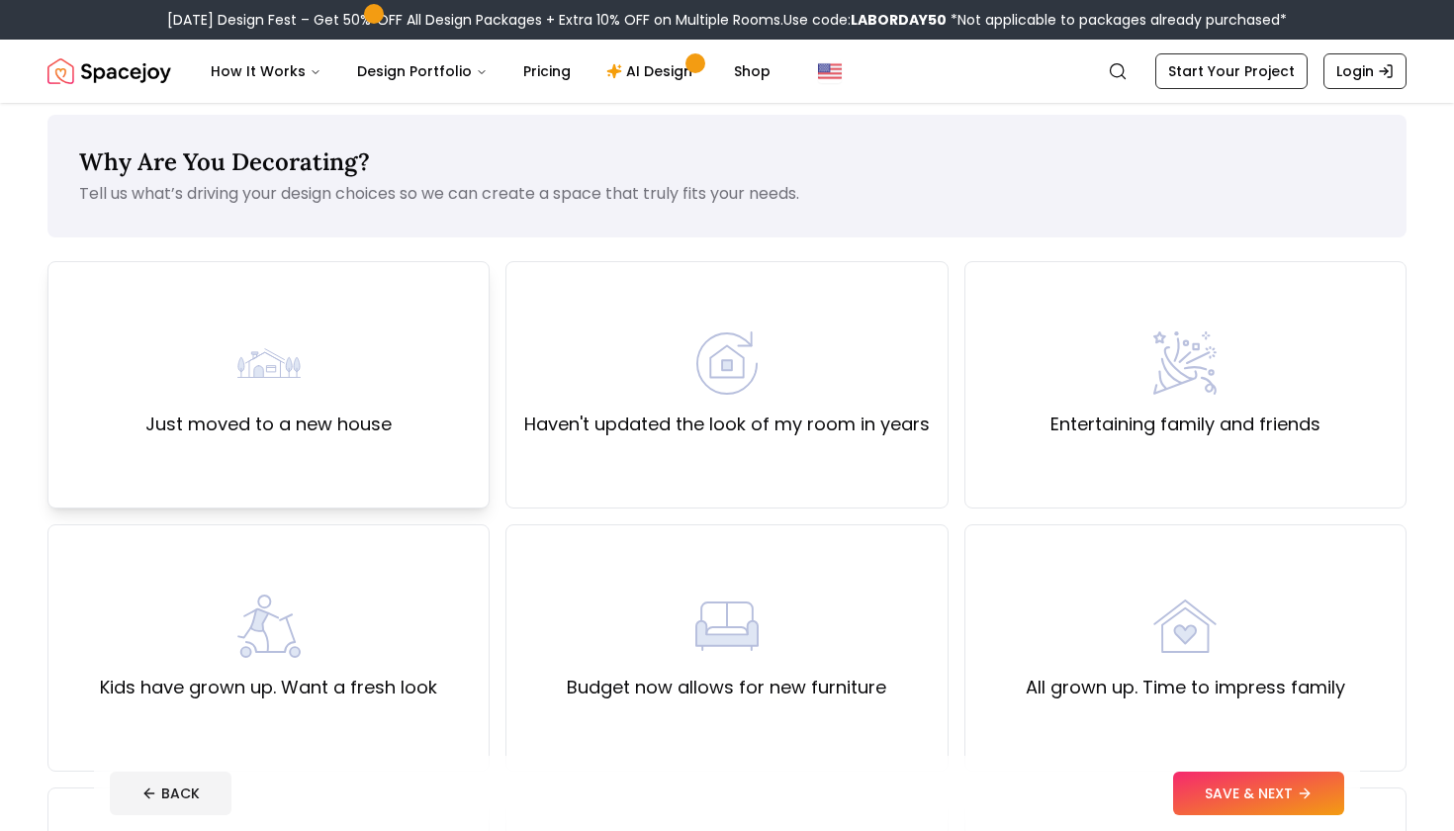
click at [240, 409] on div "Just moved to a new house" at bounding box center [268, 384] width 246 height 107
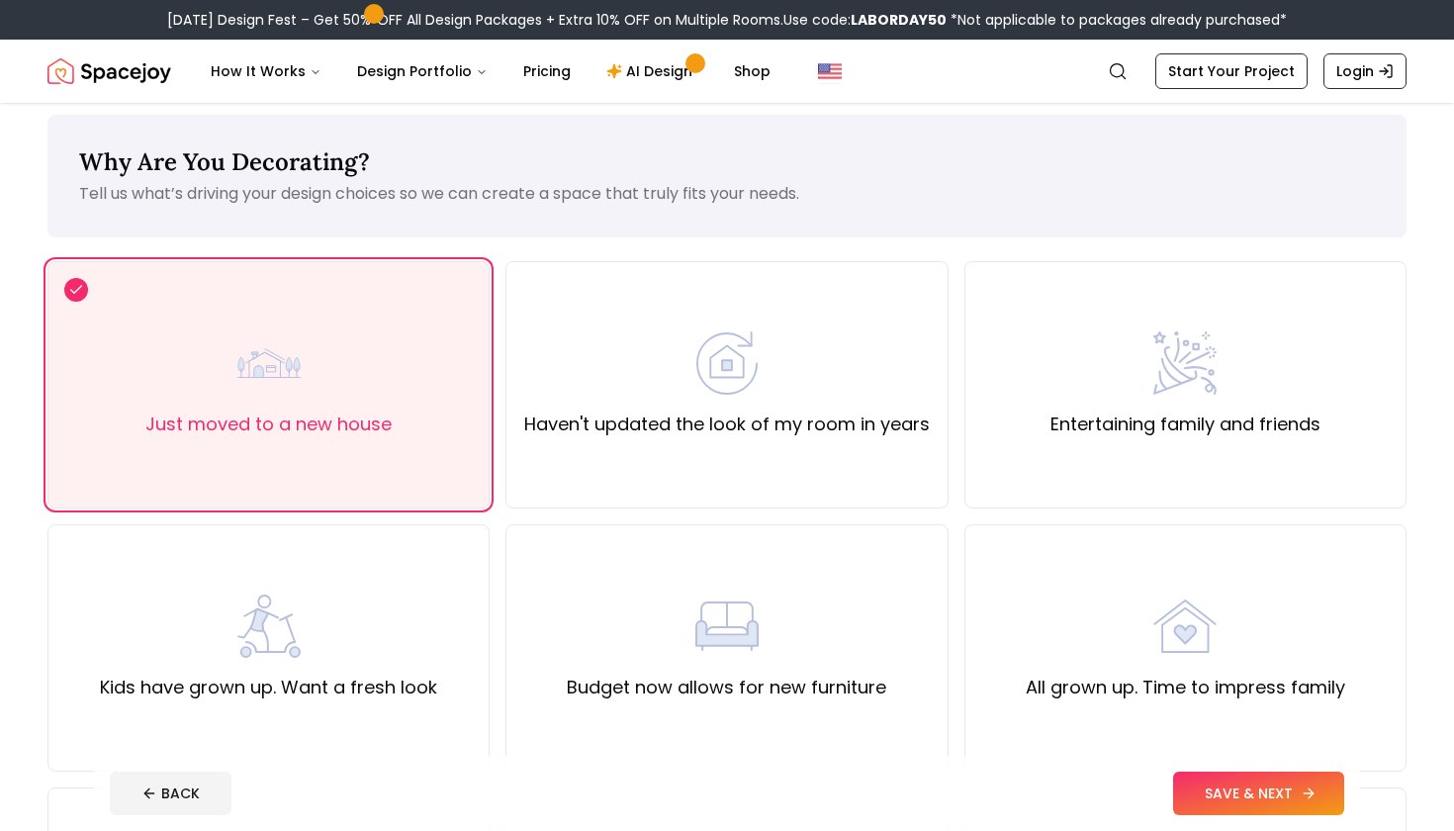
click at [1259, 803] on button "SAVE & NEXT" at bounding box center [1258, 793] width 171 height 44
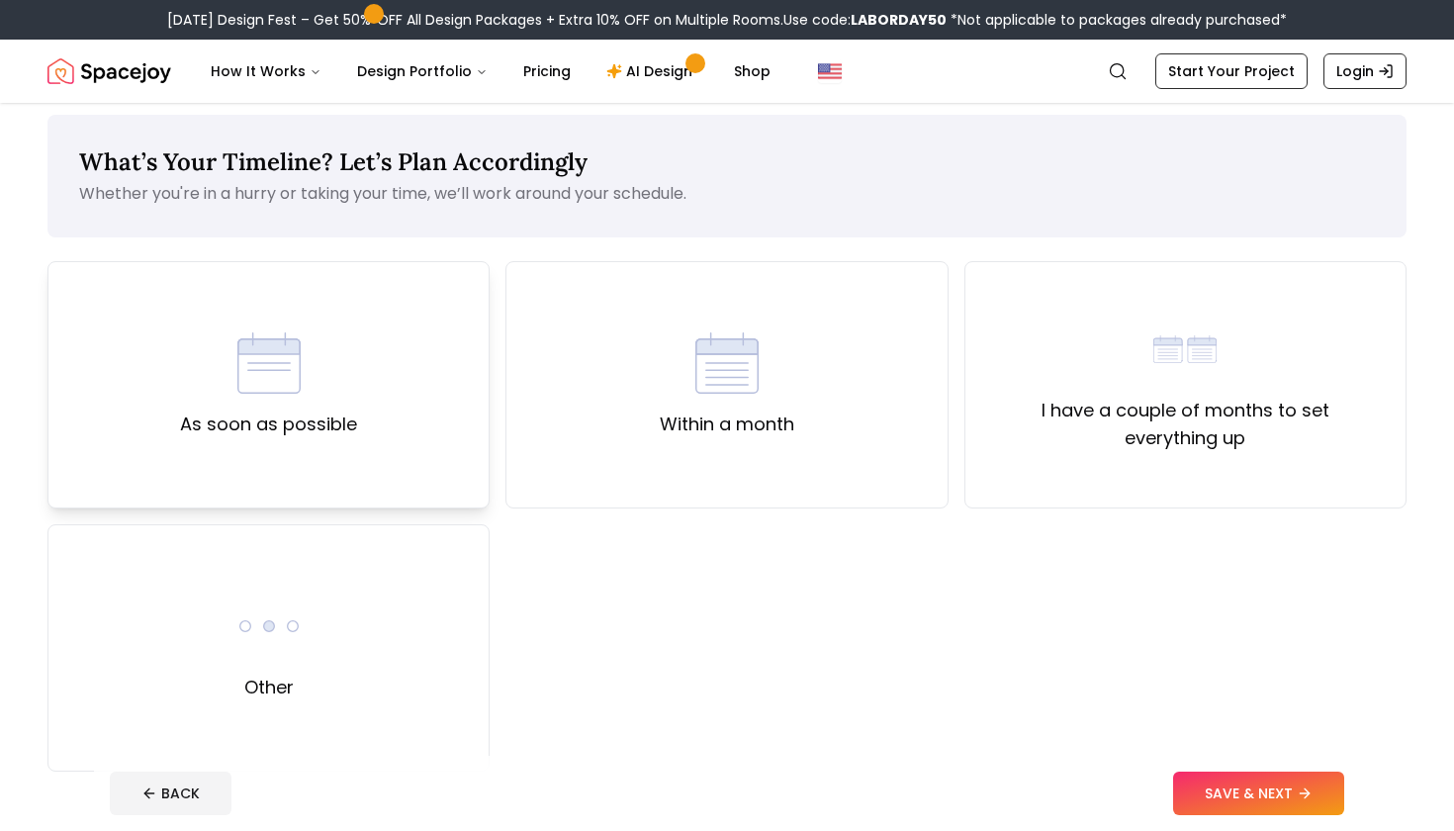
click at [322, 419] on label "As soon as possible" at bounding box center [268, 424] width 177 height 28
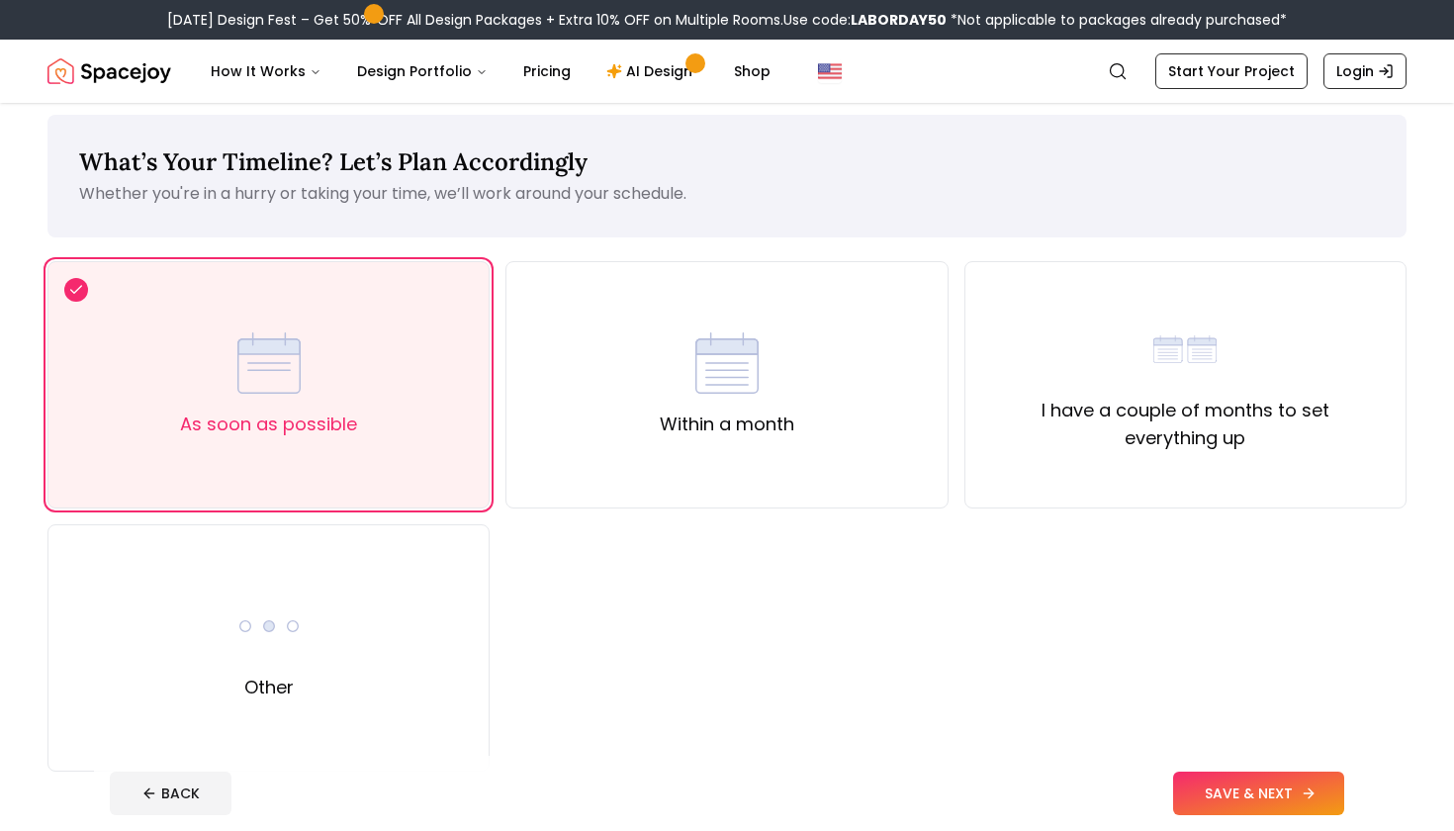
click at [1249, 793] on button "SAVE & NEXT" at bounding box center [1258, 793] width 171 height 44
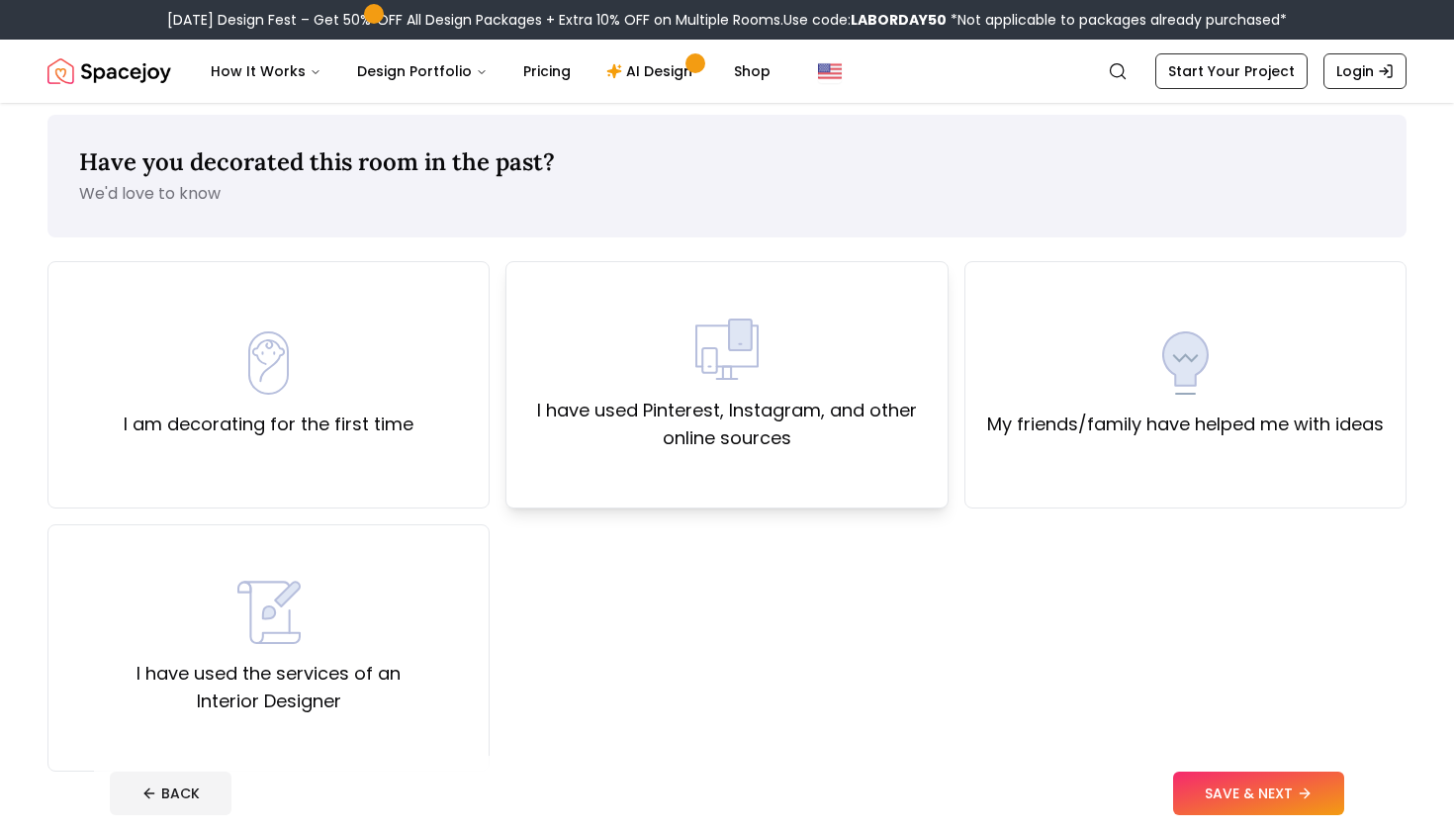
click at [911, 461] on div "I have used Pinterest, Instagram, and other online sources" at bounding box center [726, 384] width 442 height 247
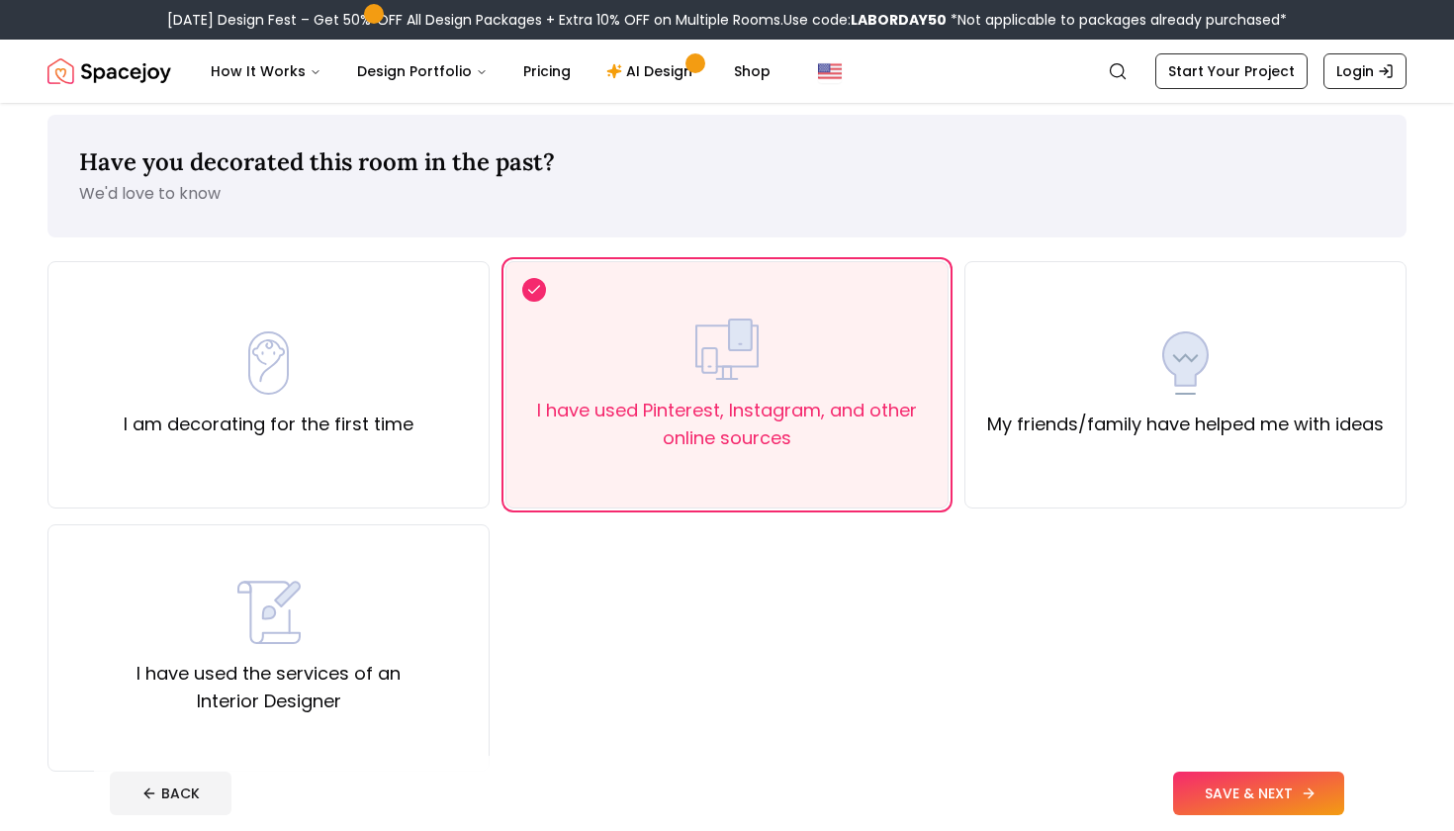
click at [1226, 798] on button "SAVE & NEXT" at bounding box center [1258, 793] width 171 height 44
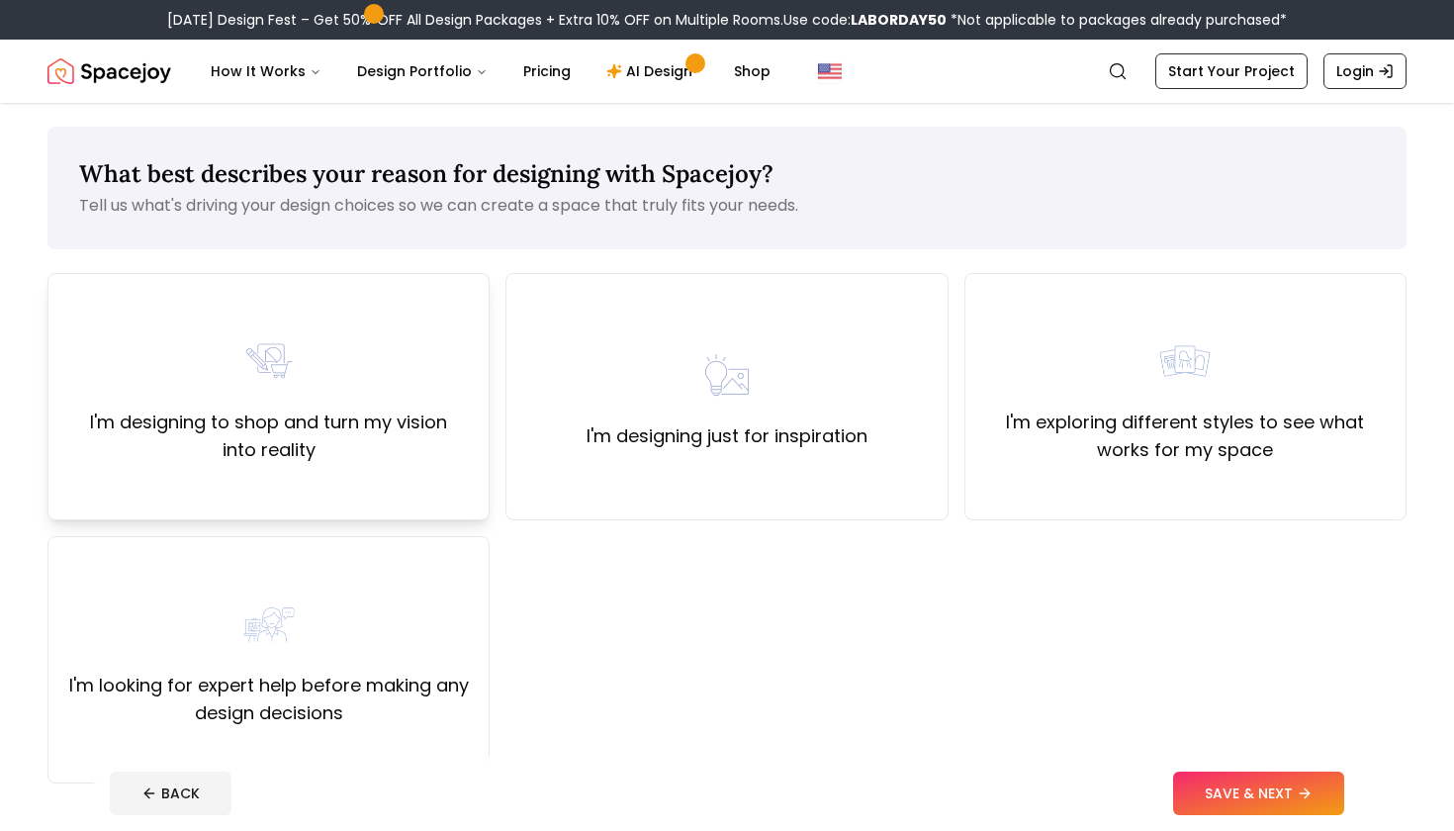
click at [362, 472] on div "I'm designing to shop and turn my vision into reality" at bounding box center [268, 396] width 442 height 247
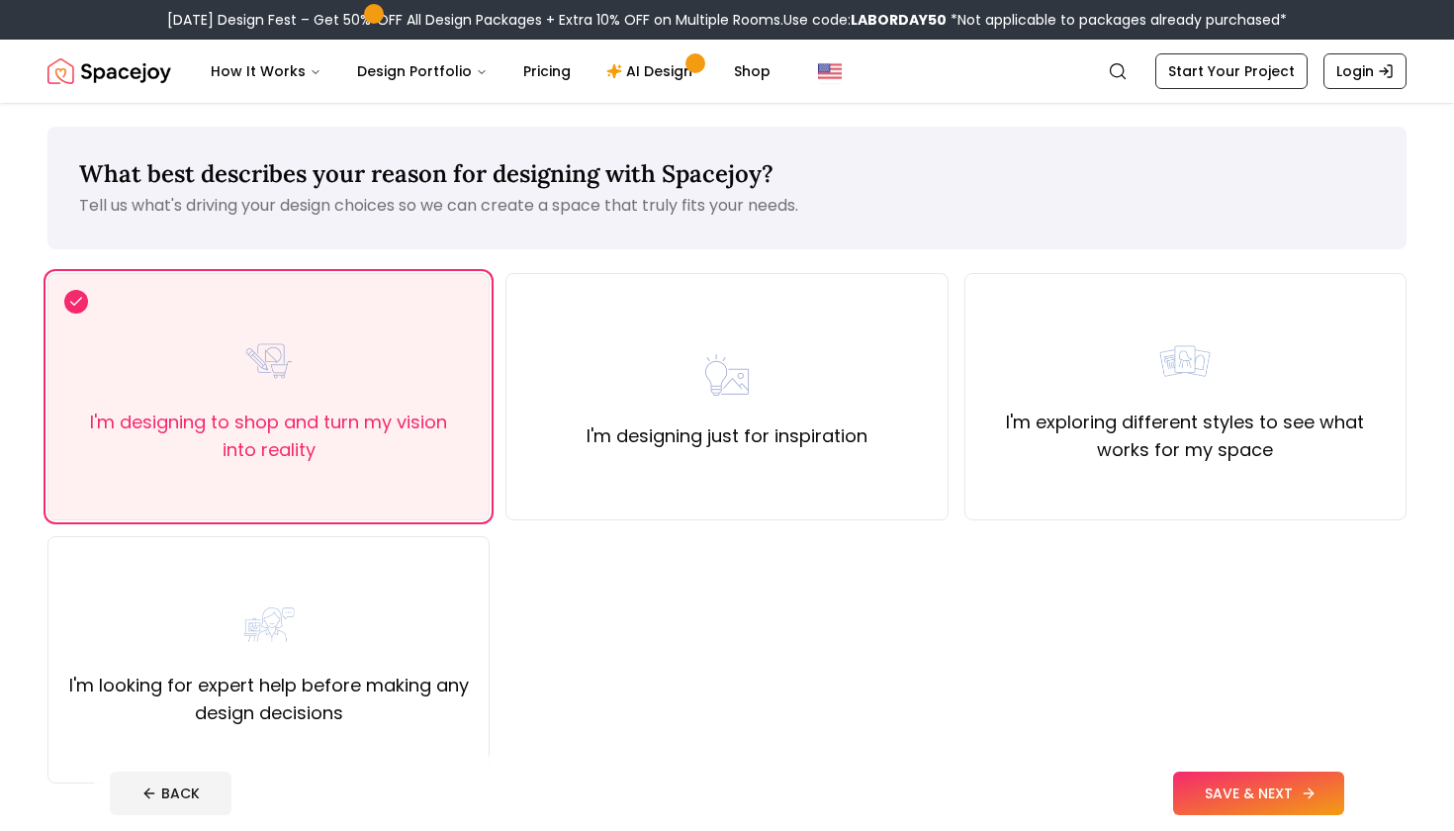
click at [1201, 788] on button "SAVE & NEXT" at bounding box center [1258, 793] width 171 height 44
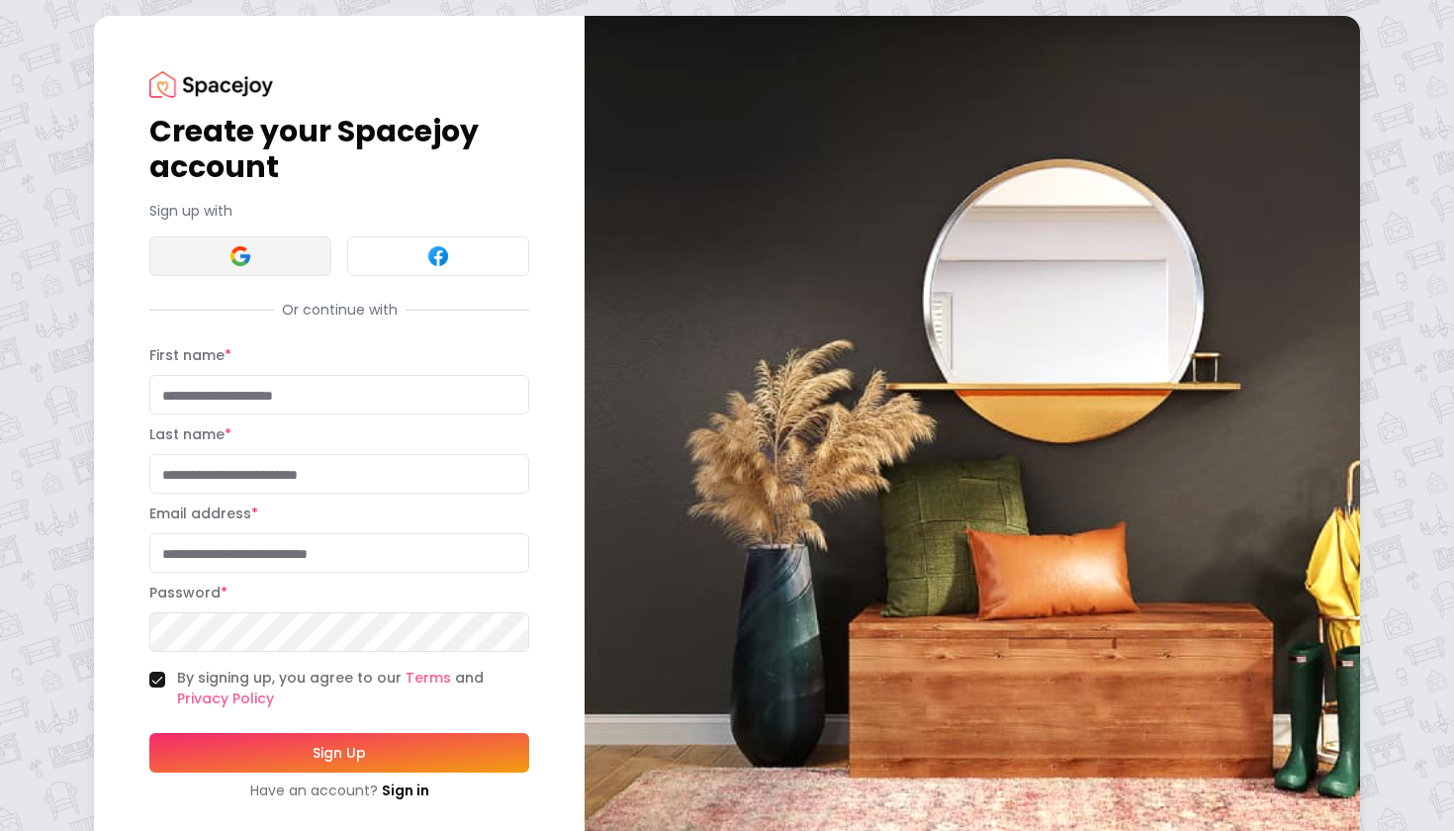
click at [246, 264] on img at bounding box center [240, 256] width 24 height 24
